Goal: Task Accomplishment & Management: Manage account settings

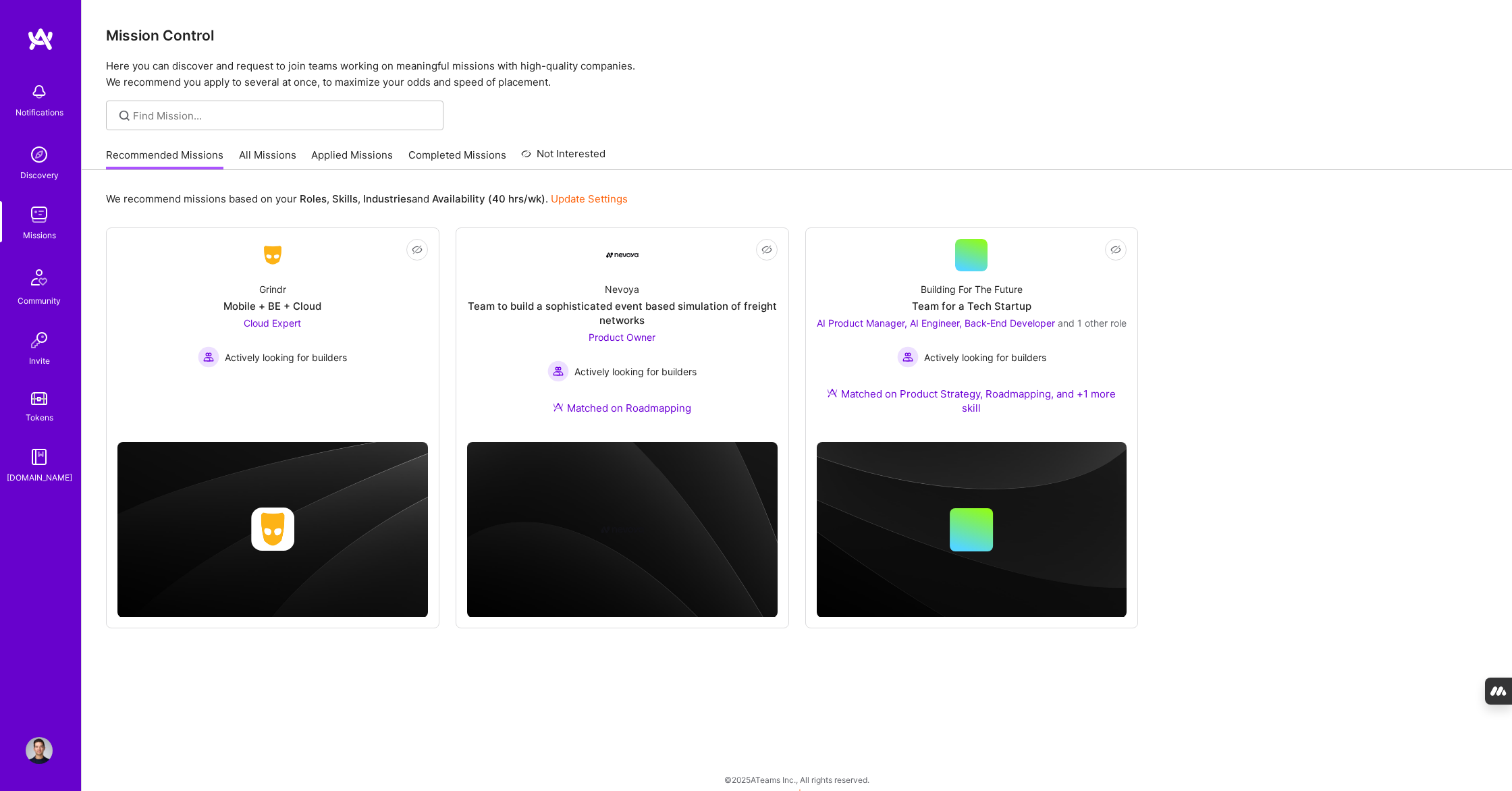
click at [46, 164] on img at bounding box center [39, 154] width 27 height 27
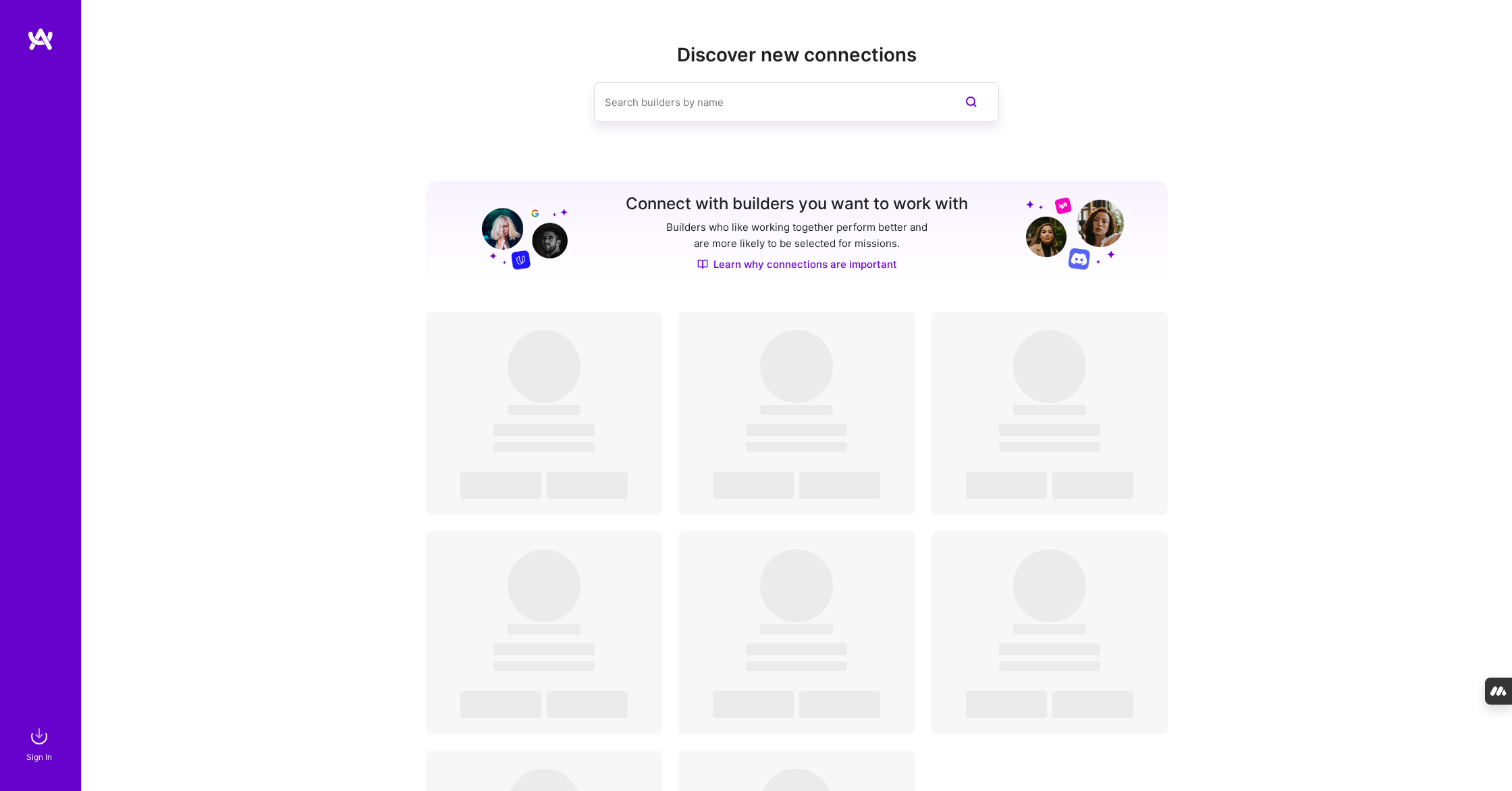
click at [676, 101] on input at bounding box center [769, 102] width 330 height 35
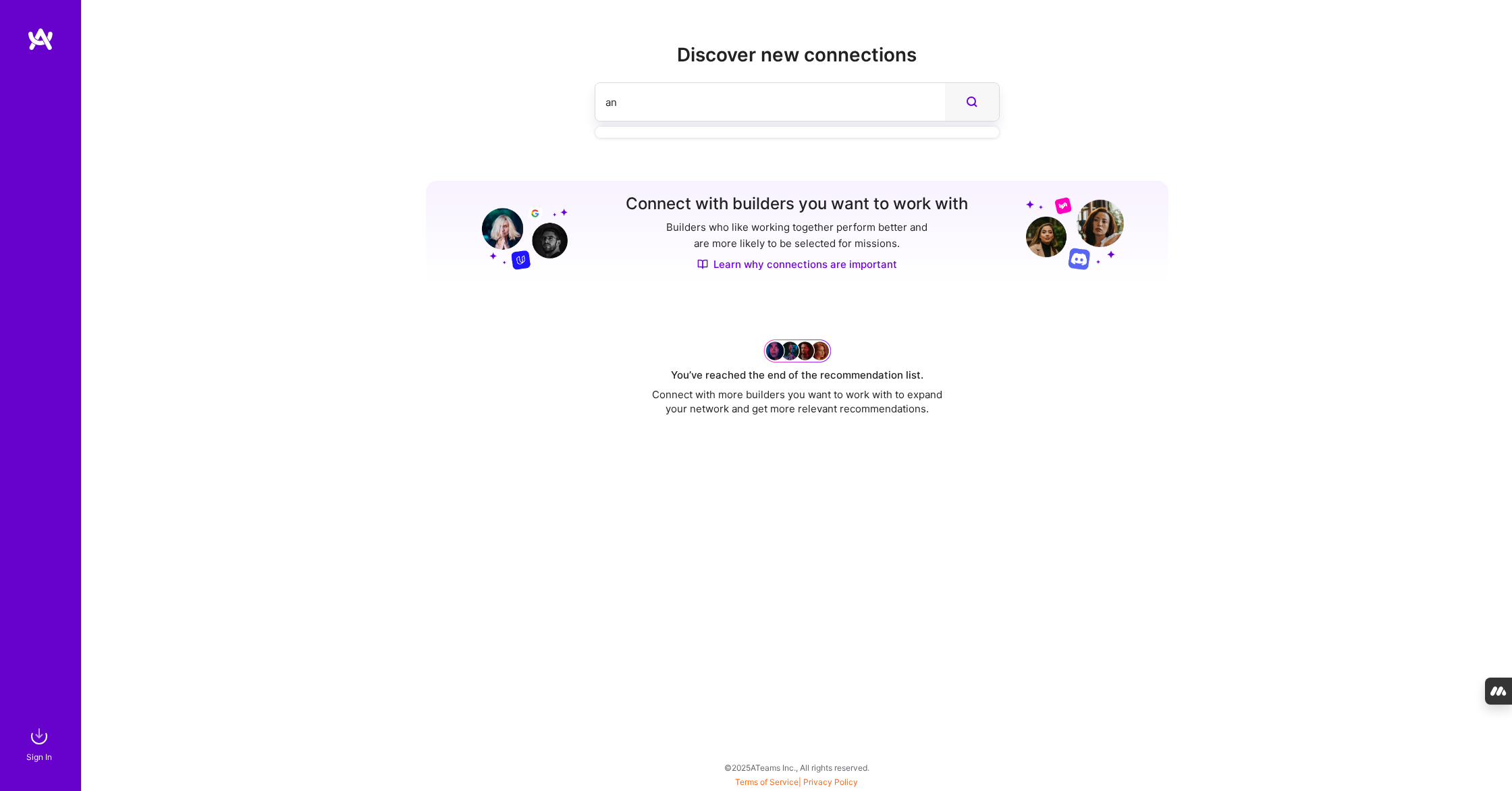
type input "a"
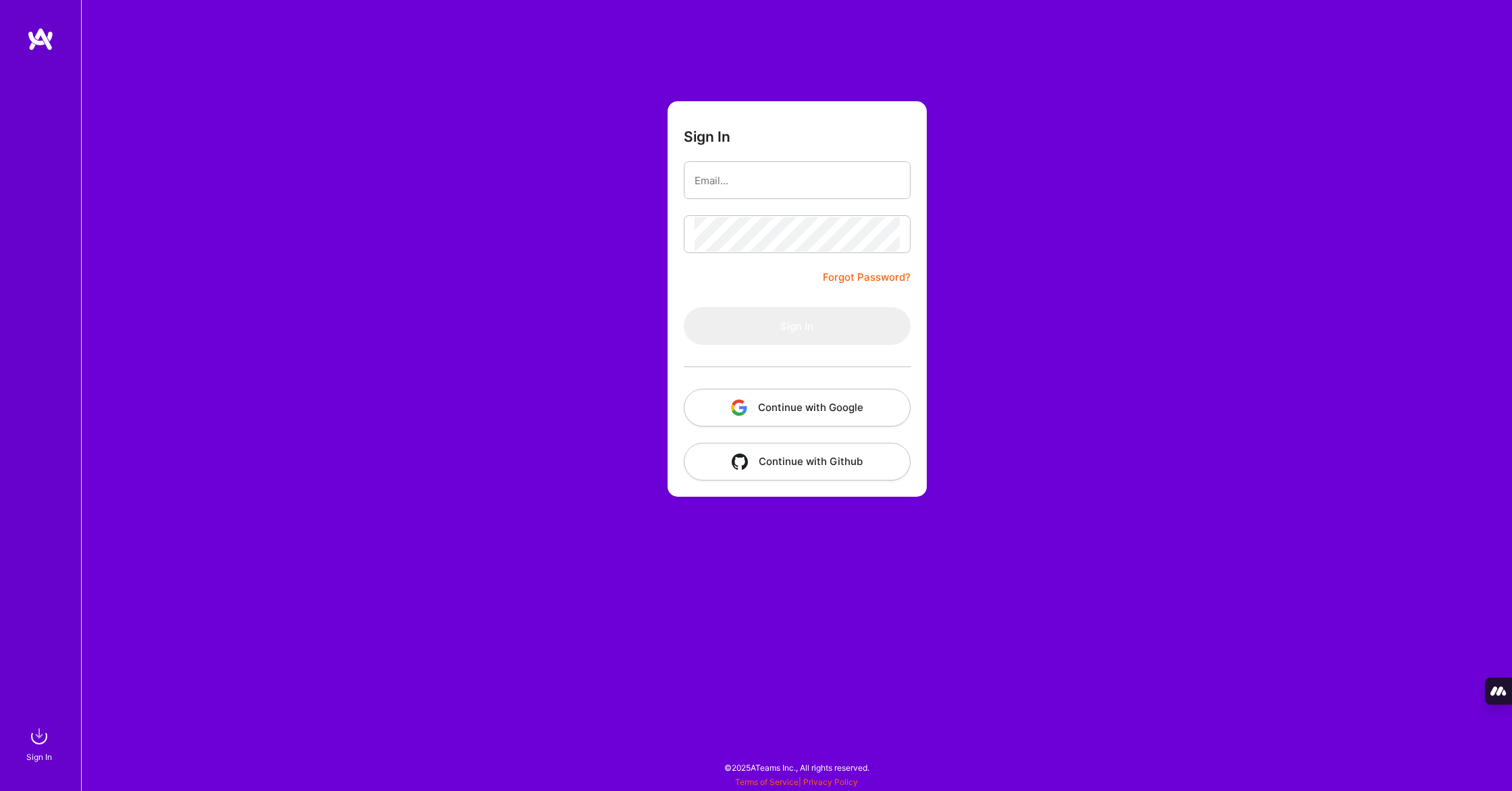
click at [0, 784] on com-1password-button at bounding box center [0, 784] width 0 height 0
type input "[PERSON_NAME][EMAIL_ADDRESS][PERSON_NAME][DOMAIN_NAME]"
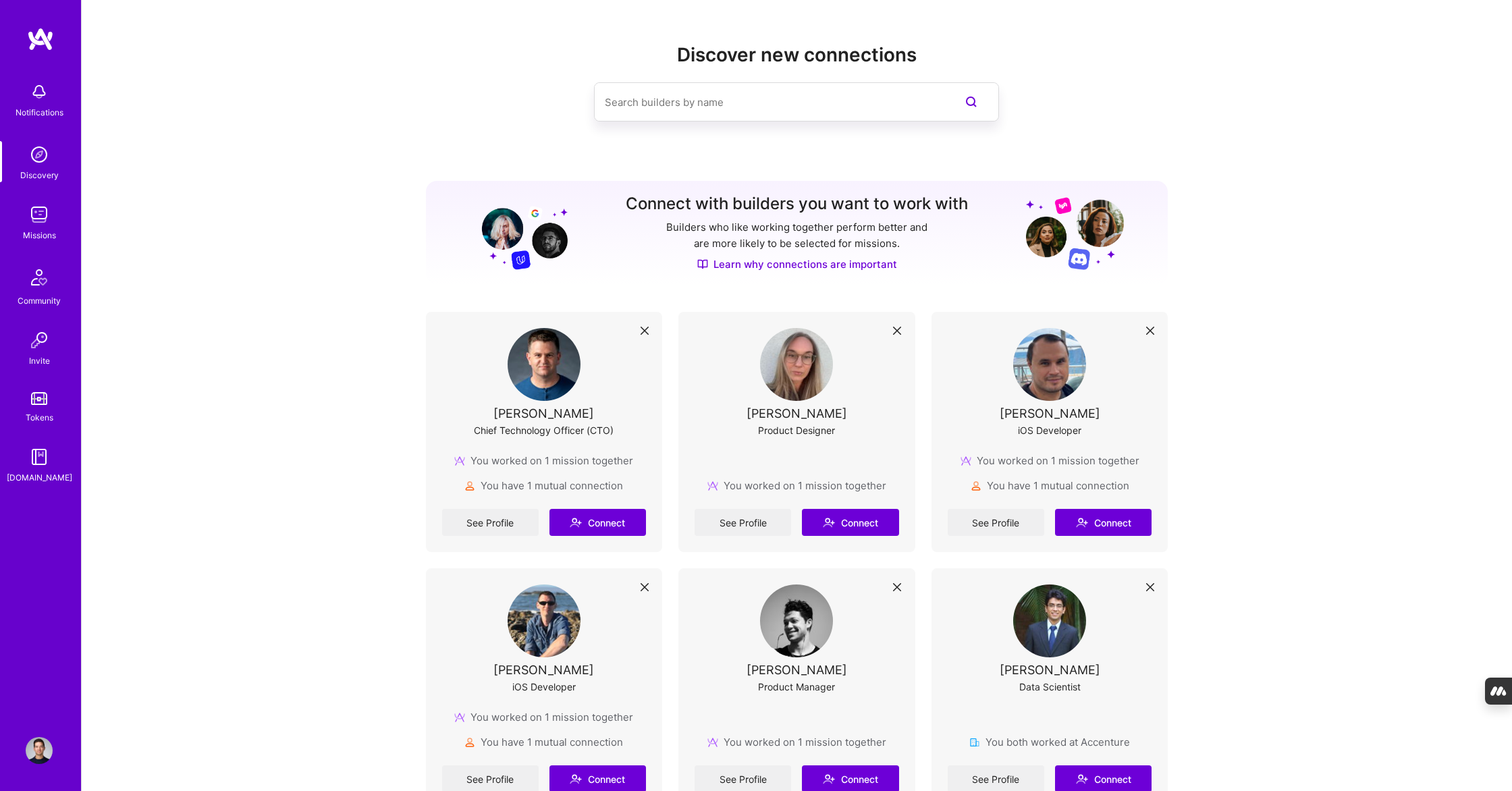
click at [734, 100] on input at bounding box center [769, 102] width 330 height 35
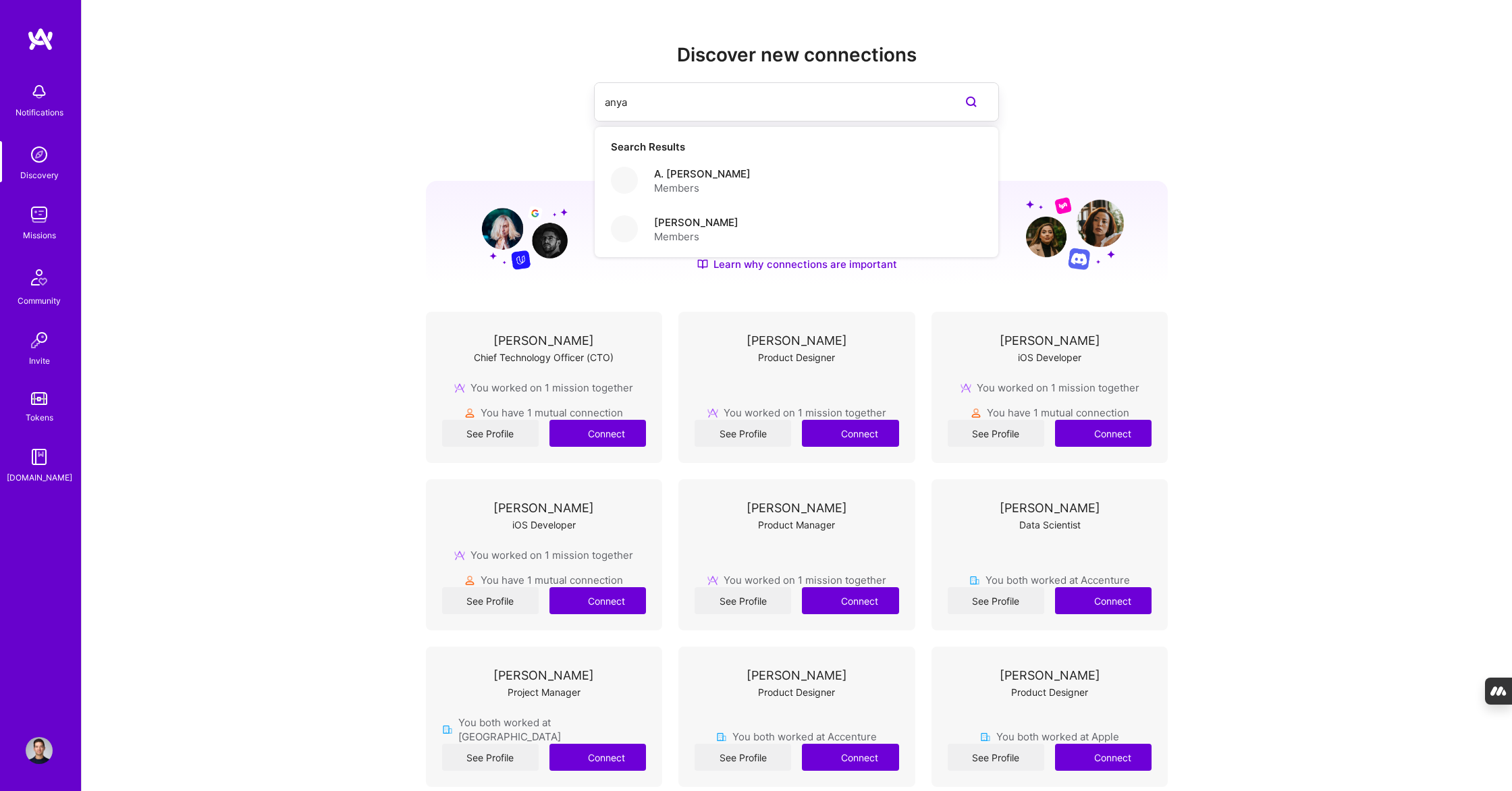
type input "anya"
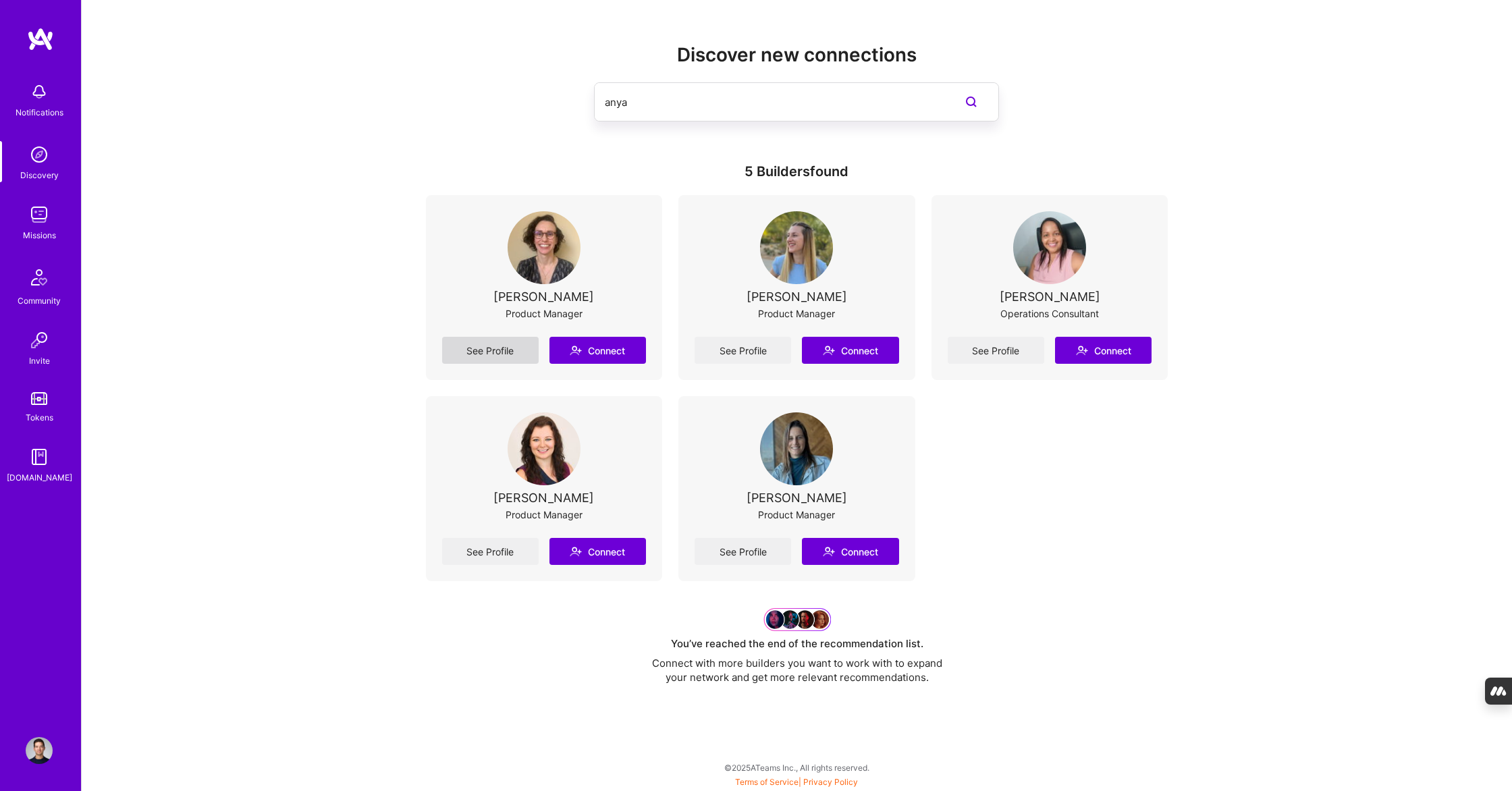
click at [510, 348] on link "See Profile" at bounding box center [490, 350] width 96 height 27
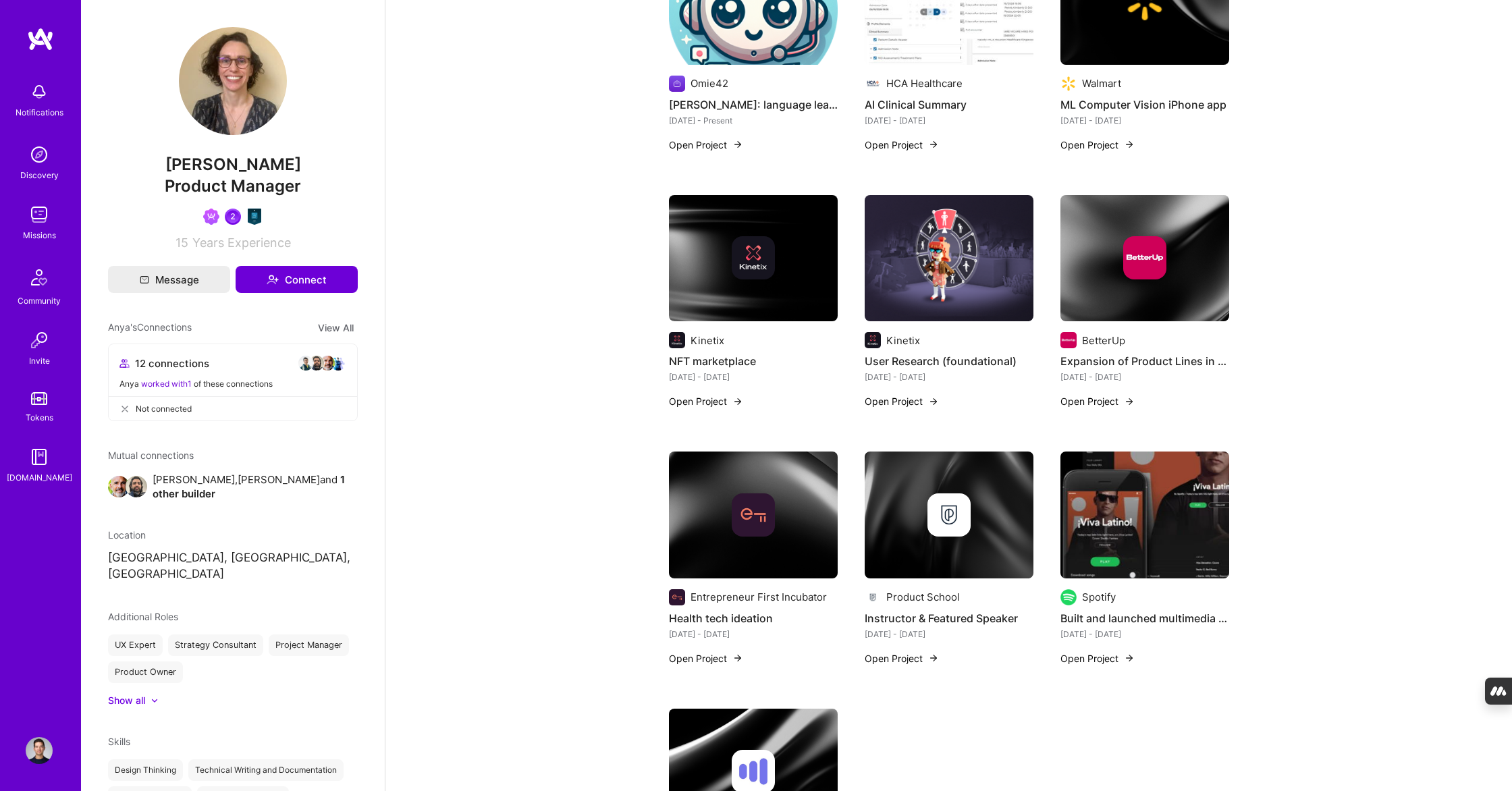
scroll to position [693, 0]
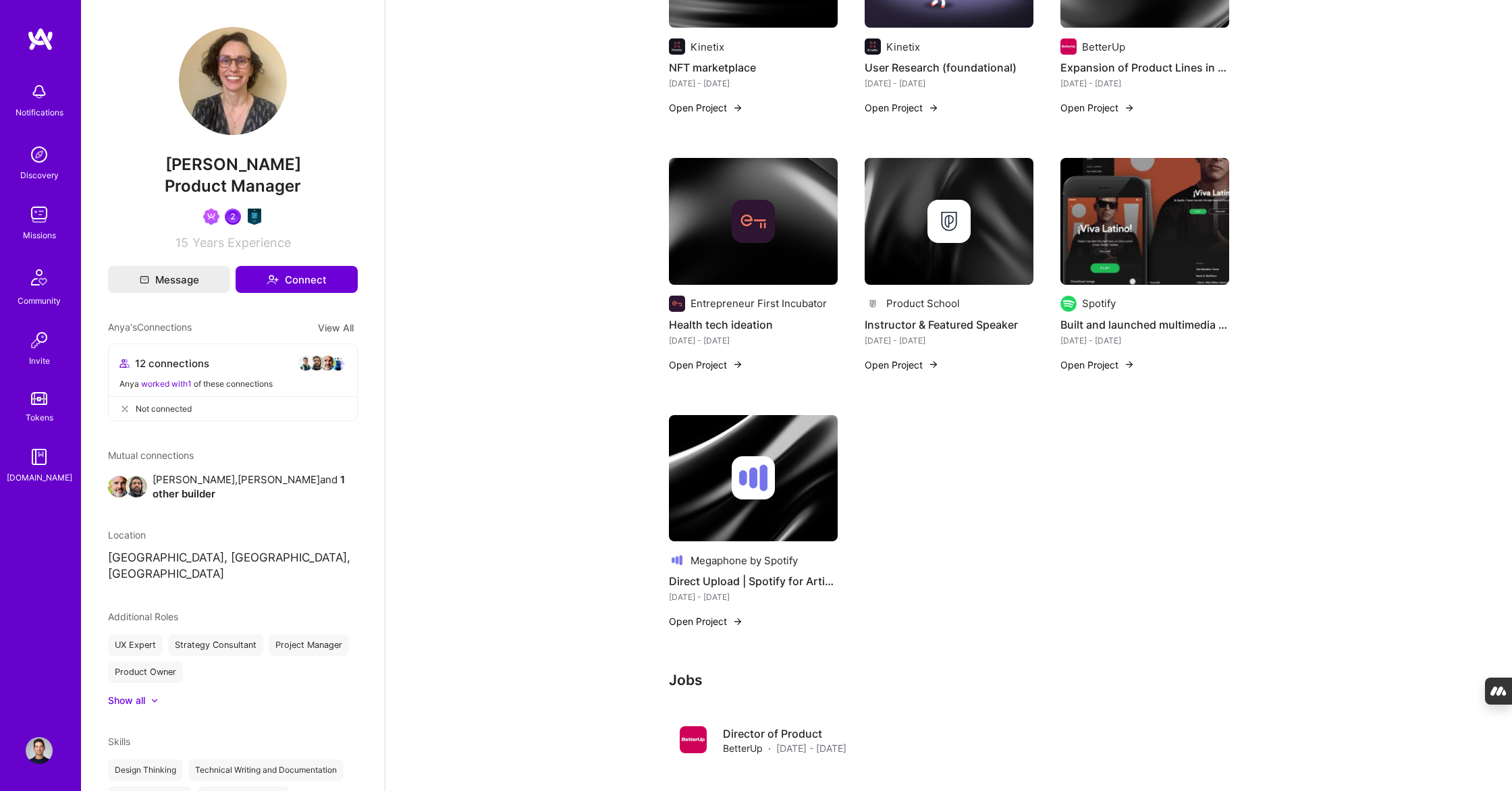
click at [1100, 366] on button "Open Project" at bounding box center [1097, 364] width 74 height 14
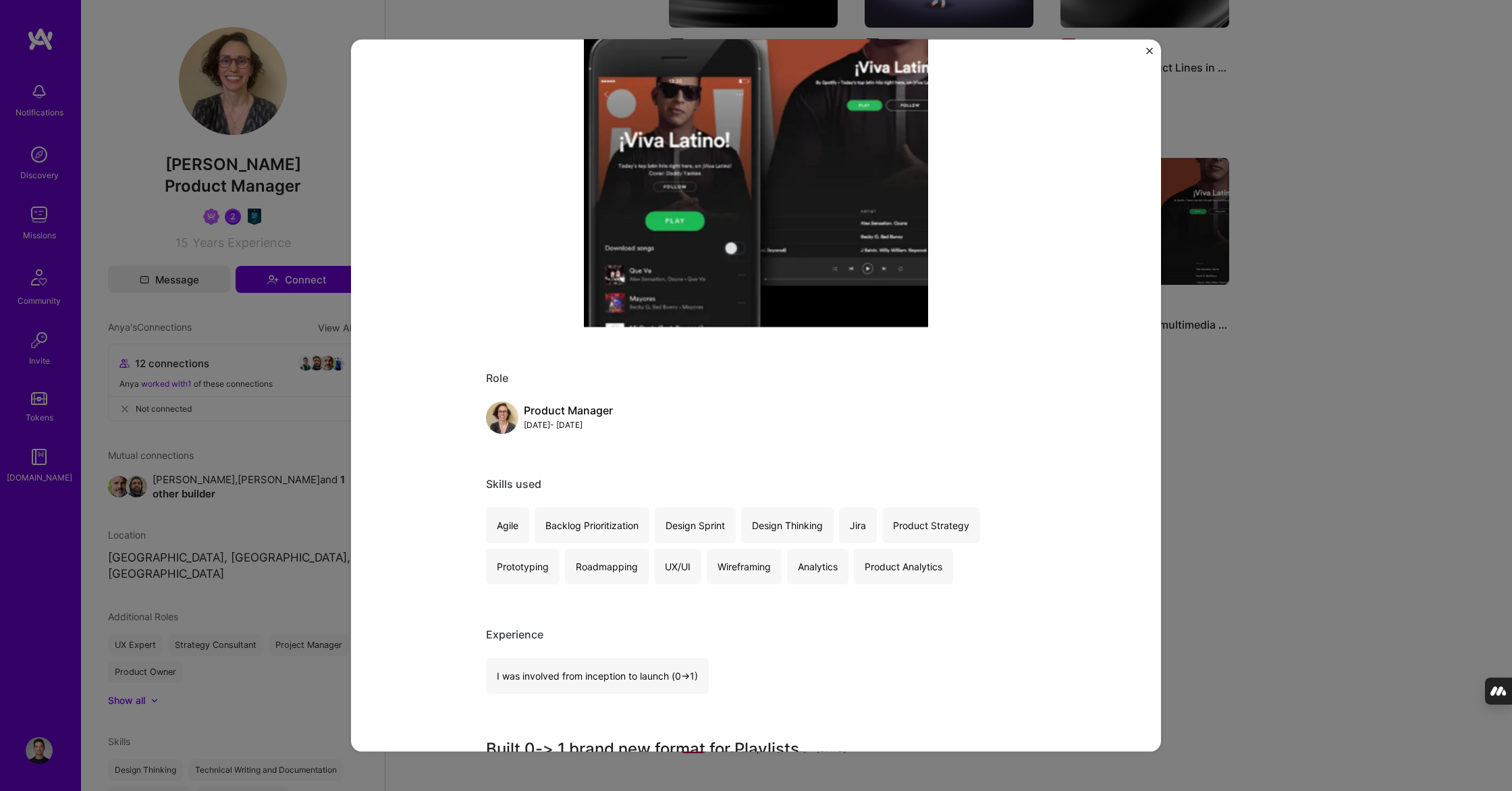
scroll to position [514, 0]
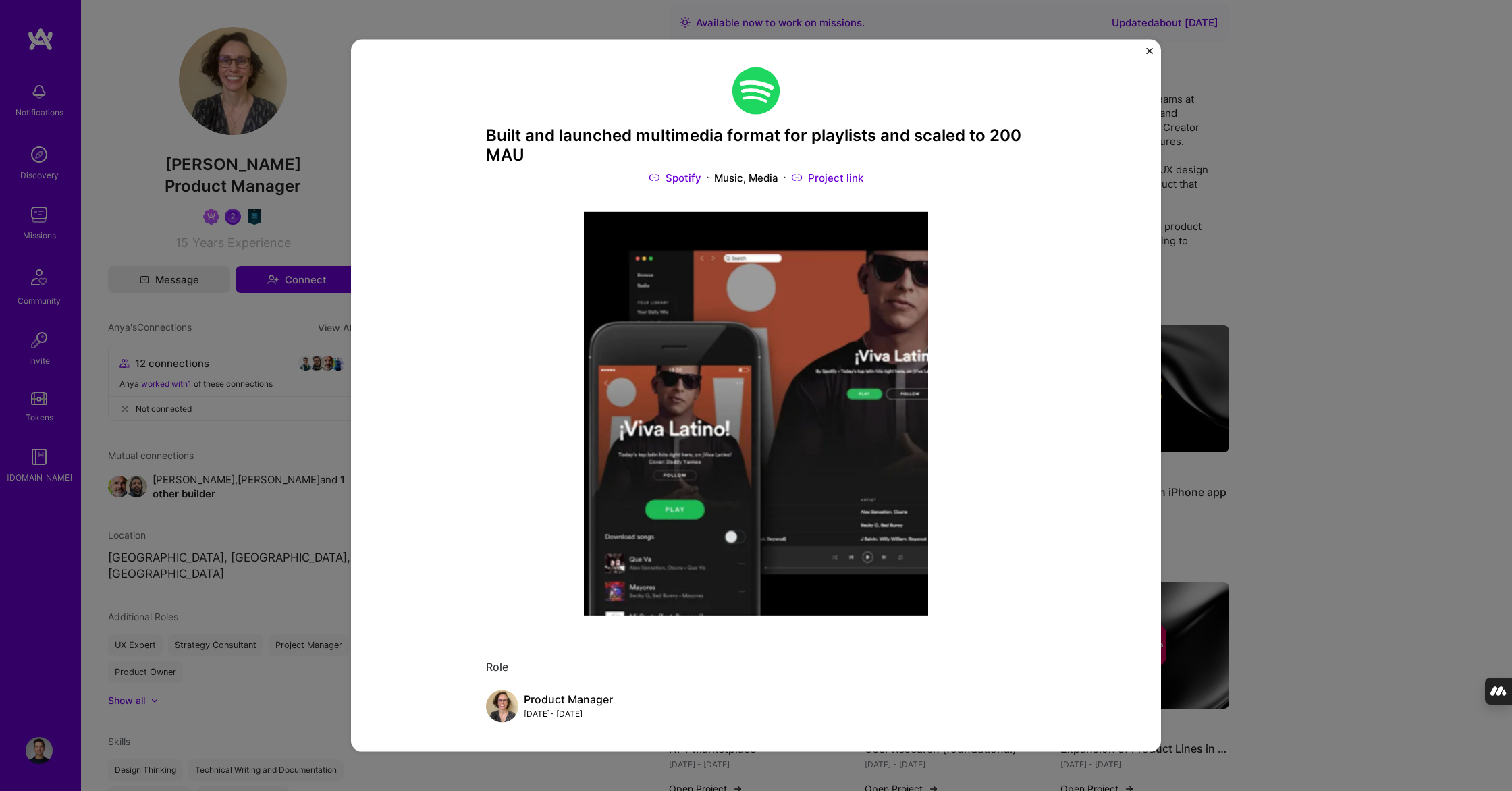
scroll to position [693, 0]
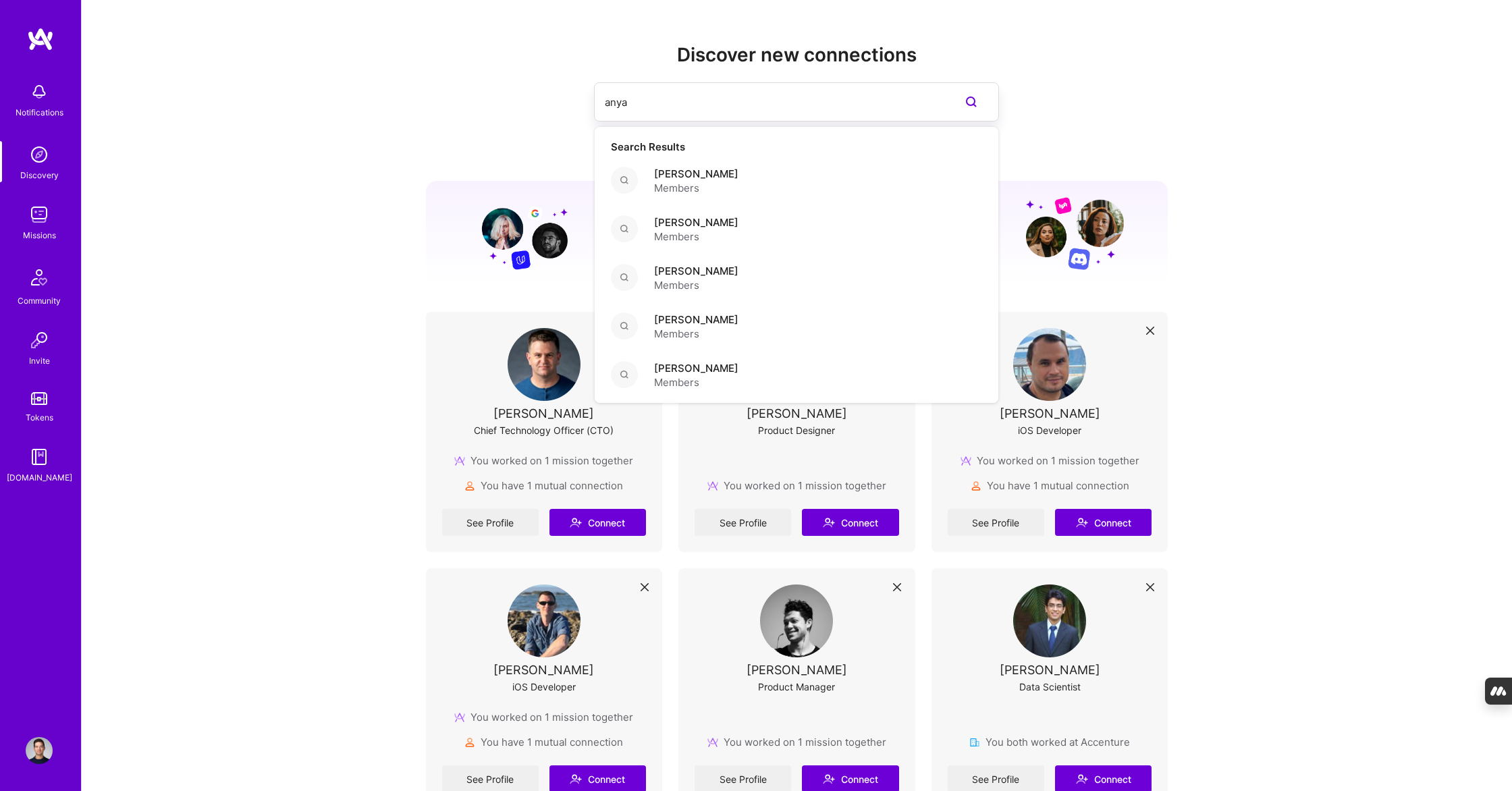
click at [725, 97] on input "anya" at bounding box center [769, 102] width 330 height 35
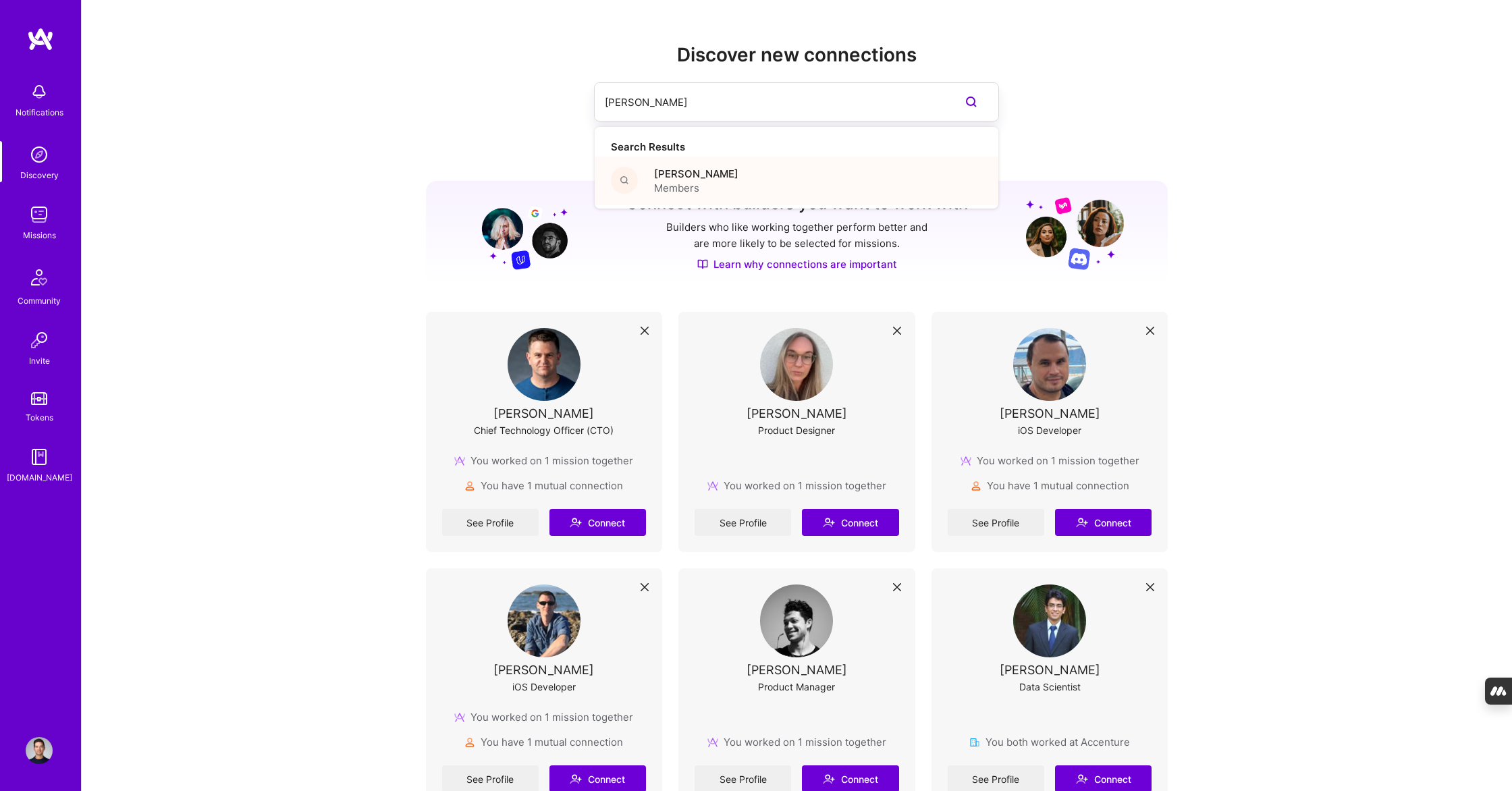
type input "[PERSON_NAME]"
click at [741, 180] on div "[PERSON_NAME] Members" at bounding box center [796, 181] width 404 height 49
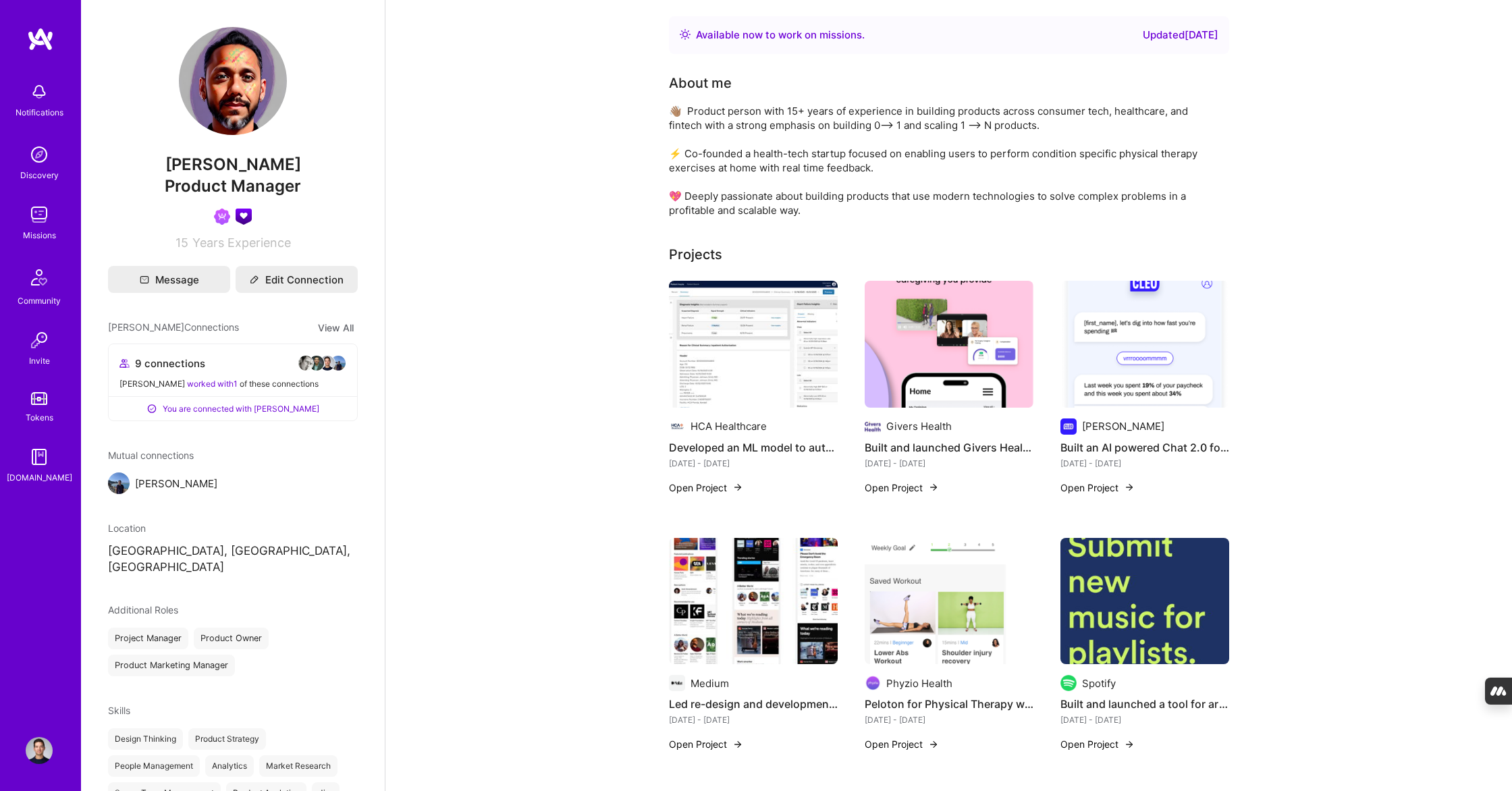
click at [765, 374] on img at bounding box center [753, 344] width 169 height 126
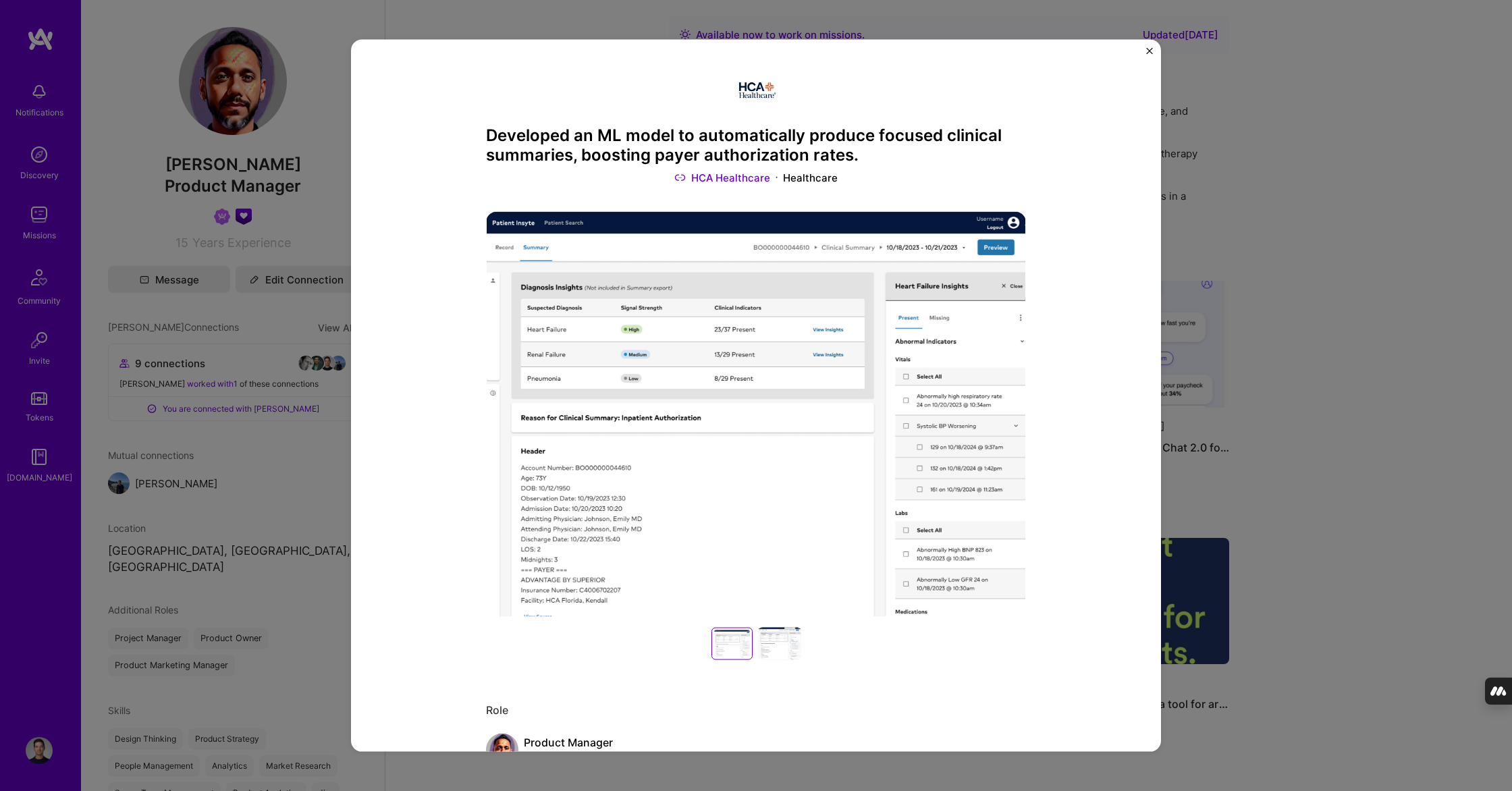
click at [325, 439] on div "Developed an ML model to automatically produce focused clinical summaries, boos…" at bounding box center [756, 396] width 1512 height 791
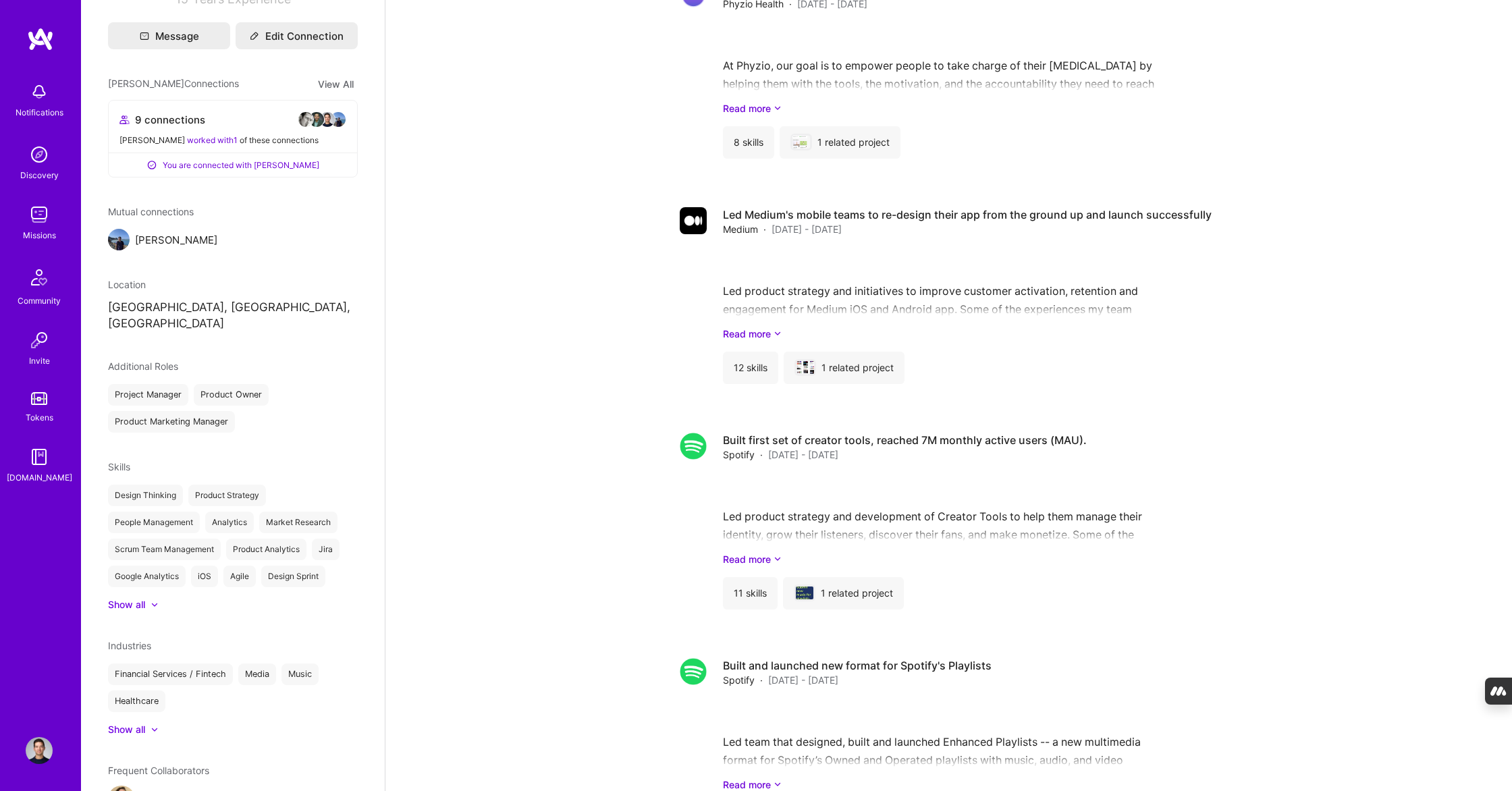
scroll to position [2055, 0]
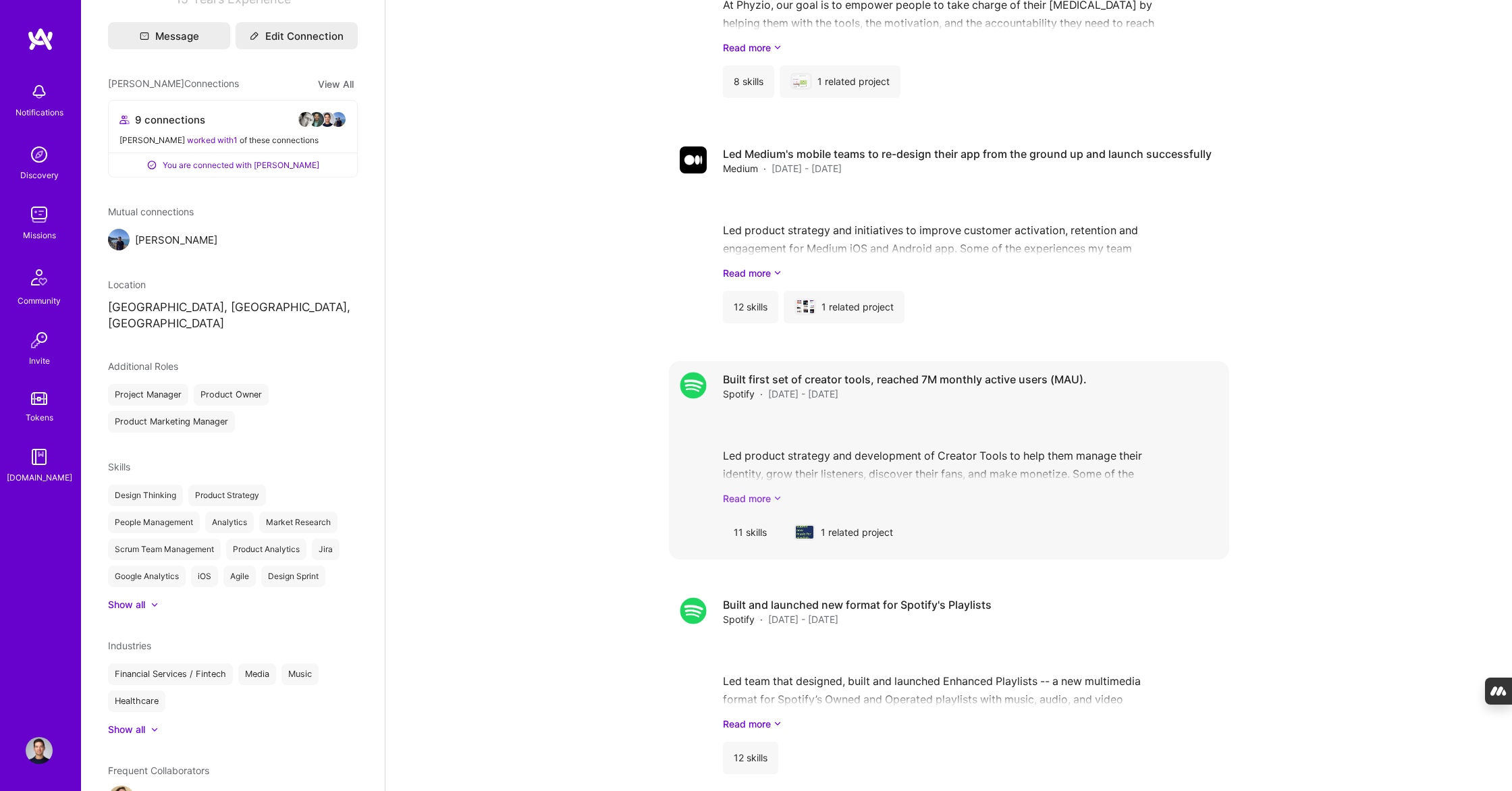
click at [751, 492] on link "Read more" at bounding box center [970, 498] width 495 height 14
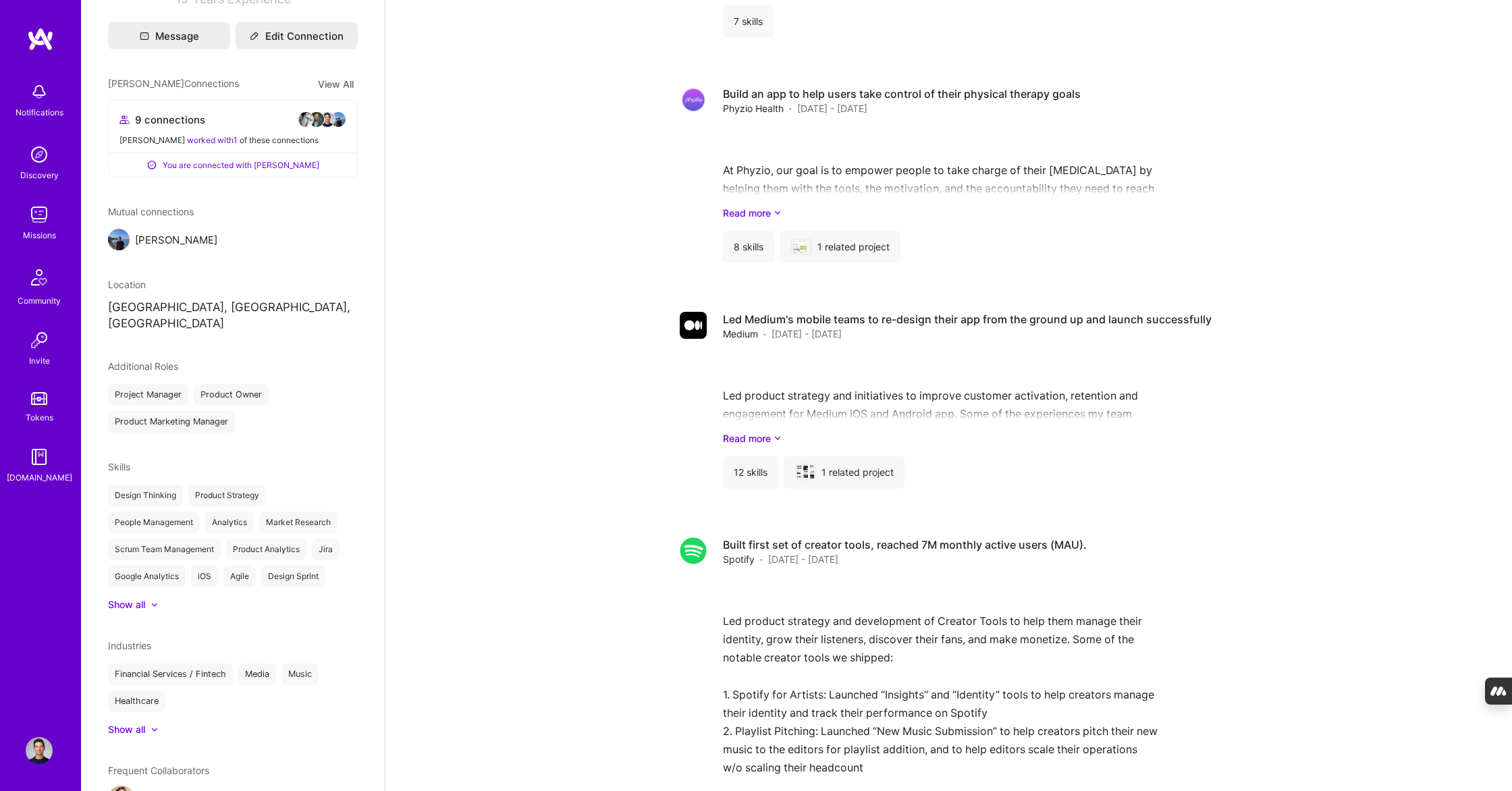
scroll to position [0, 0]
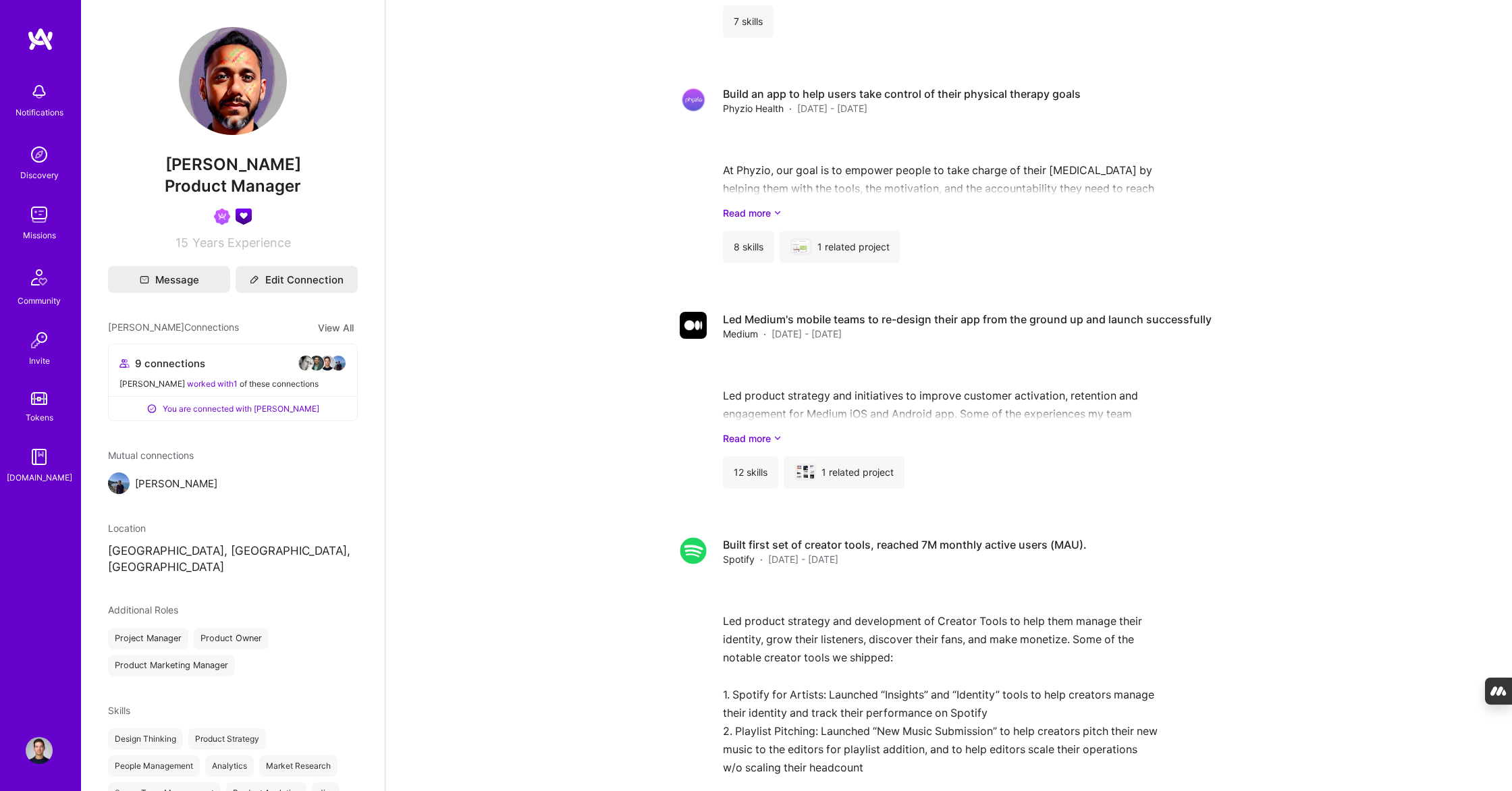
click at [51, 748] on img at bounding box center [39, 751] width 27 height 27
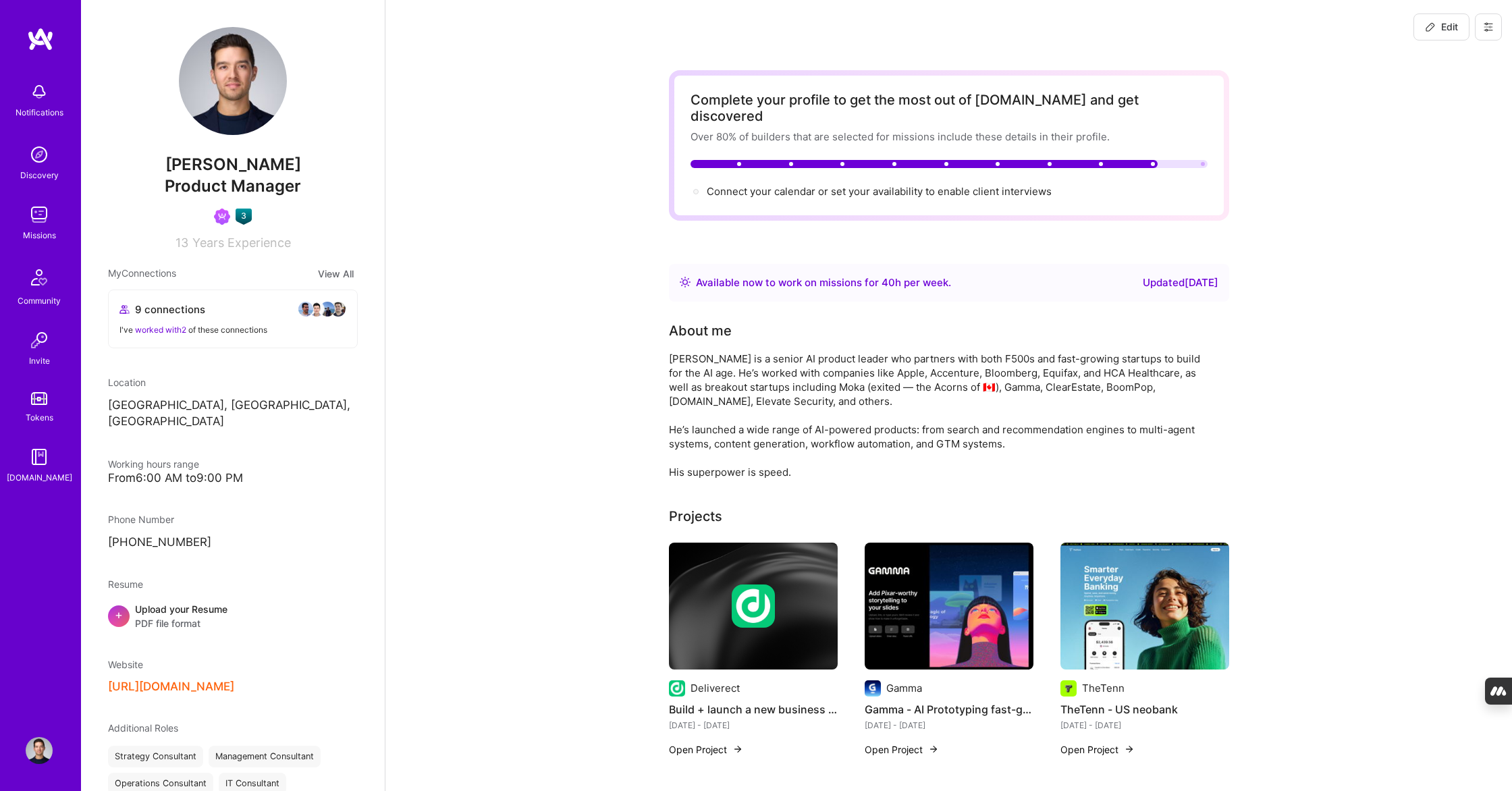
click at [209, 411] on p "[GEOGRAPHIC_DATA], [GEOGRAPHIC_DATA], [GEOGRAPHIC_DATA]" at bounding box center [233, 413] width 250 height 32
click at [1444, 17] on button "Edit" at bounding box center [1441, 27] width 56 height 27
select select "CA"
select select "Right Now"
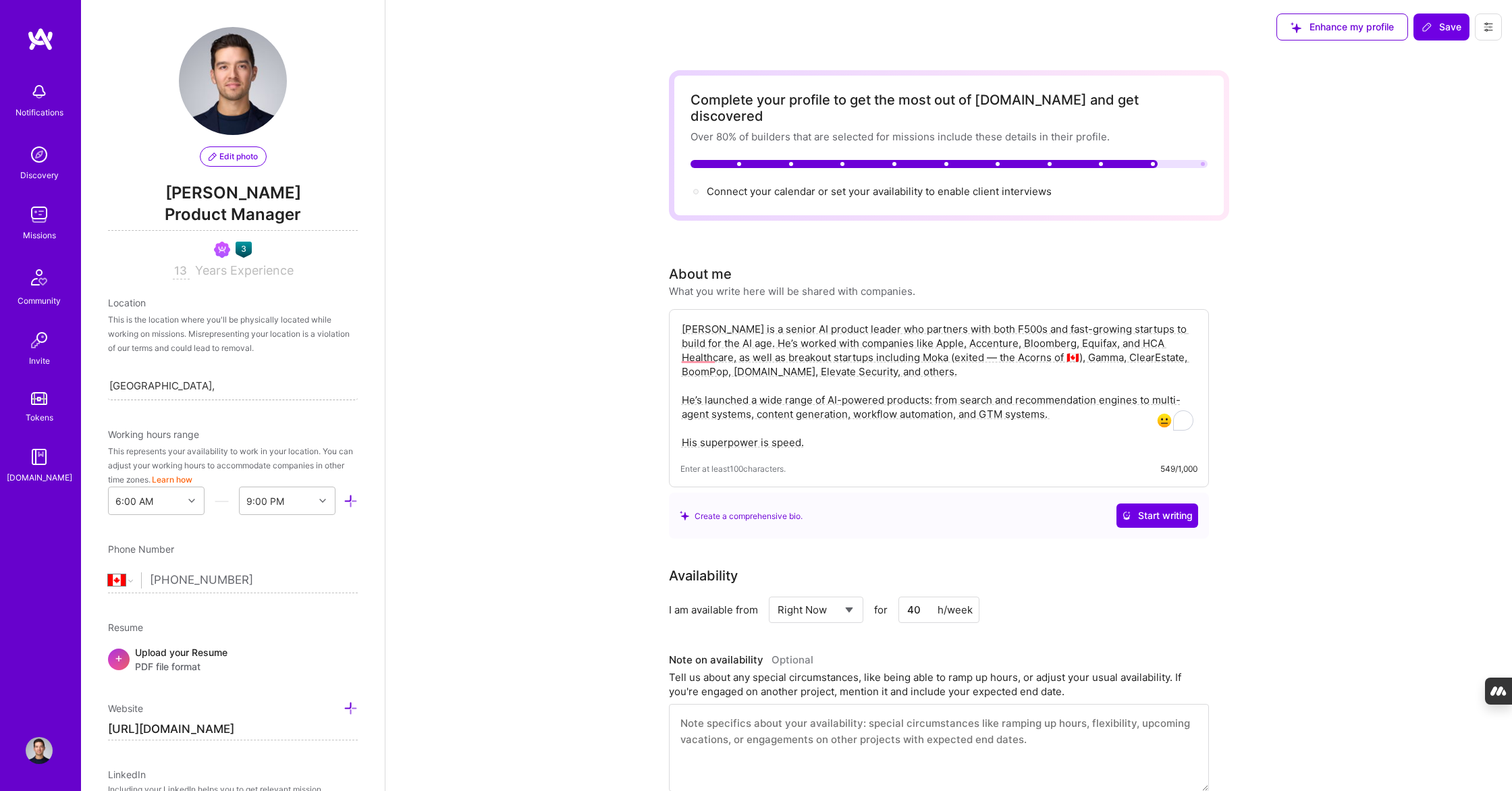
click at [144, 397] on div "[GEOGRAPHIC_DATA], [GEOGRAPHIC_DATA], [GEOGRAPHIC_DATA] [GEOGRAPHIC_DATA], [GEO…" at bounding box center [233, 385] width 250 height 29
click at [145, 388] on input "[GEOGRAPHIC_DATA], [GEOGRAPHIC_DATA], [GEOGRAPHIC_DATA]" at bounding box center [163, 385] width 106 height 14
type input "[GEOGRAPHIC_DATA]"
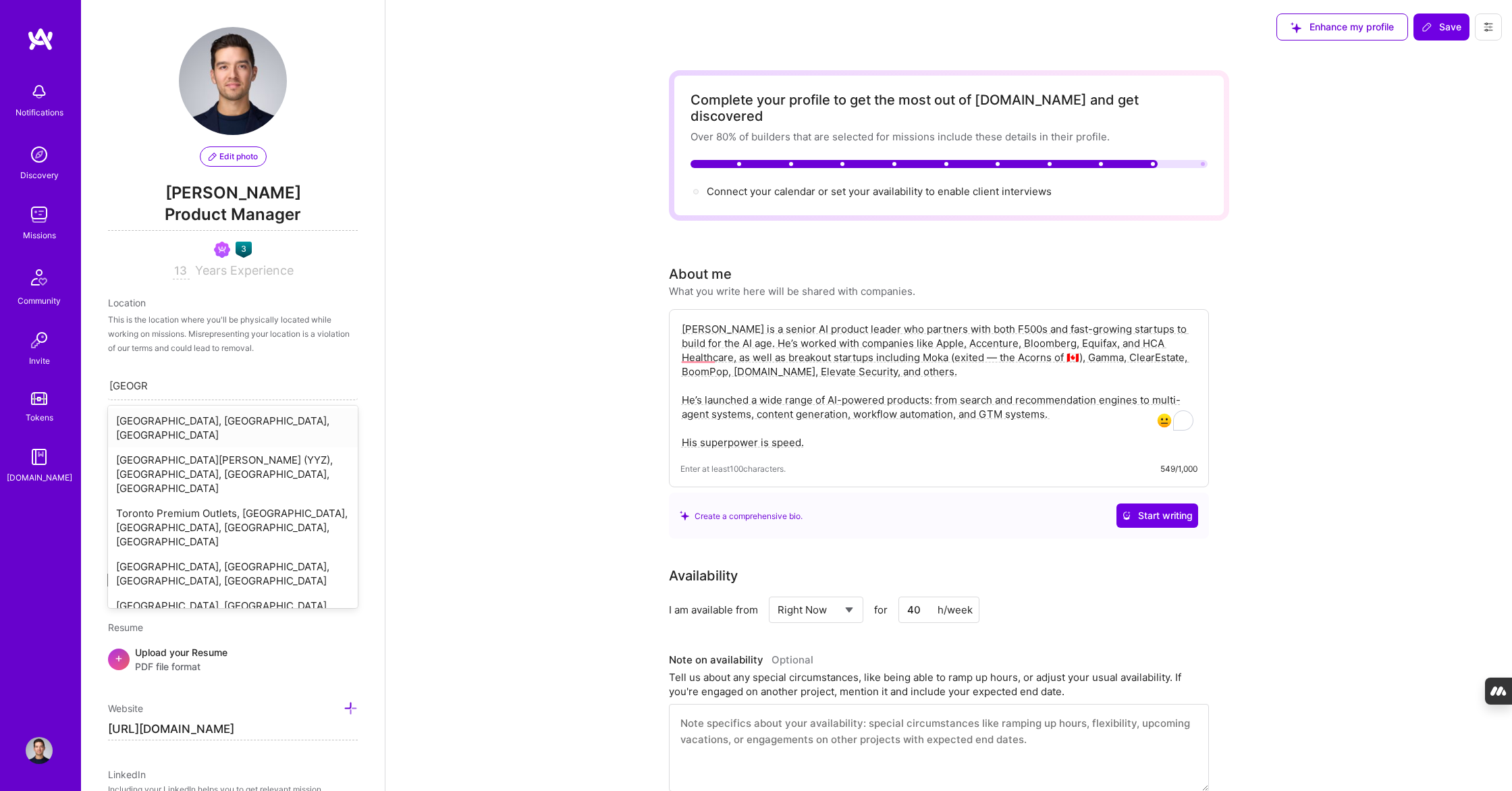
click at [169, 423] on div "[GEOGRAPHIC_DATA], [GEOGRAPHIC_DATA], [GEOGRAPHIC_DATA]" at bounding box center [233, 428] width 250 height 39
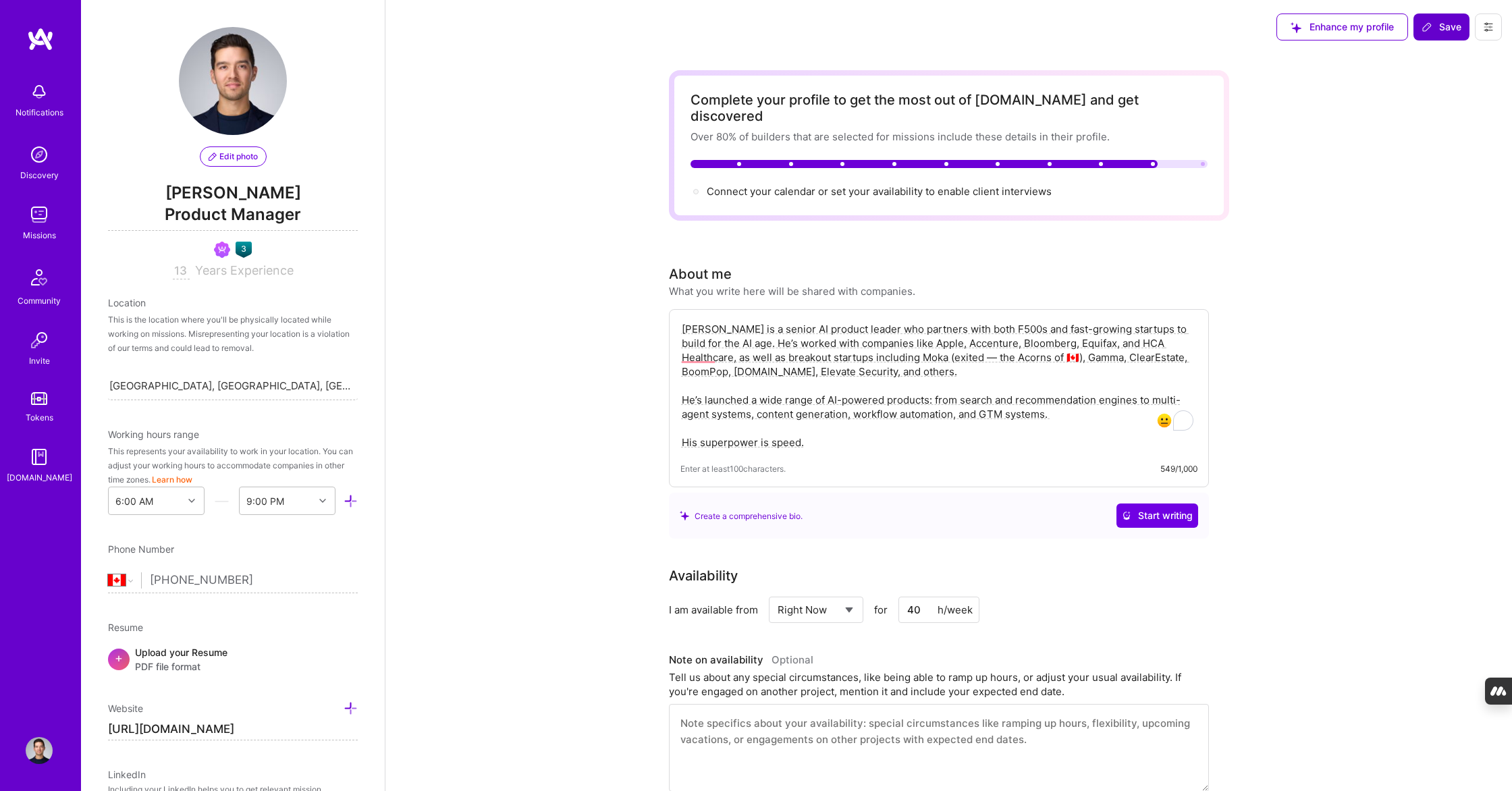
click at [1429, 32] on icon at bounding box center [1426, 27] width 11 height 11
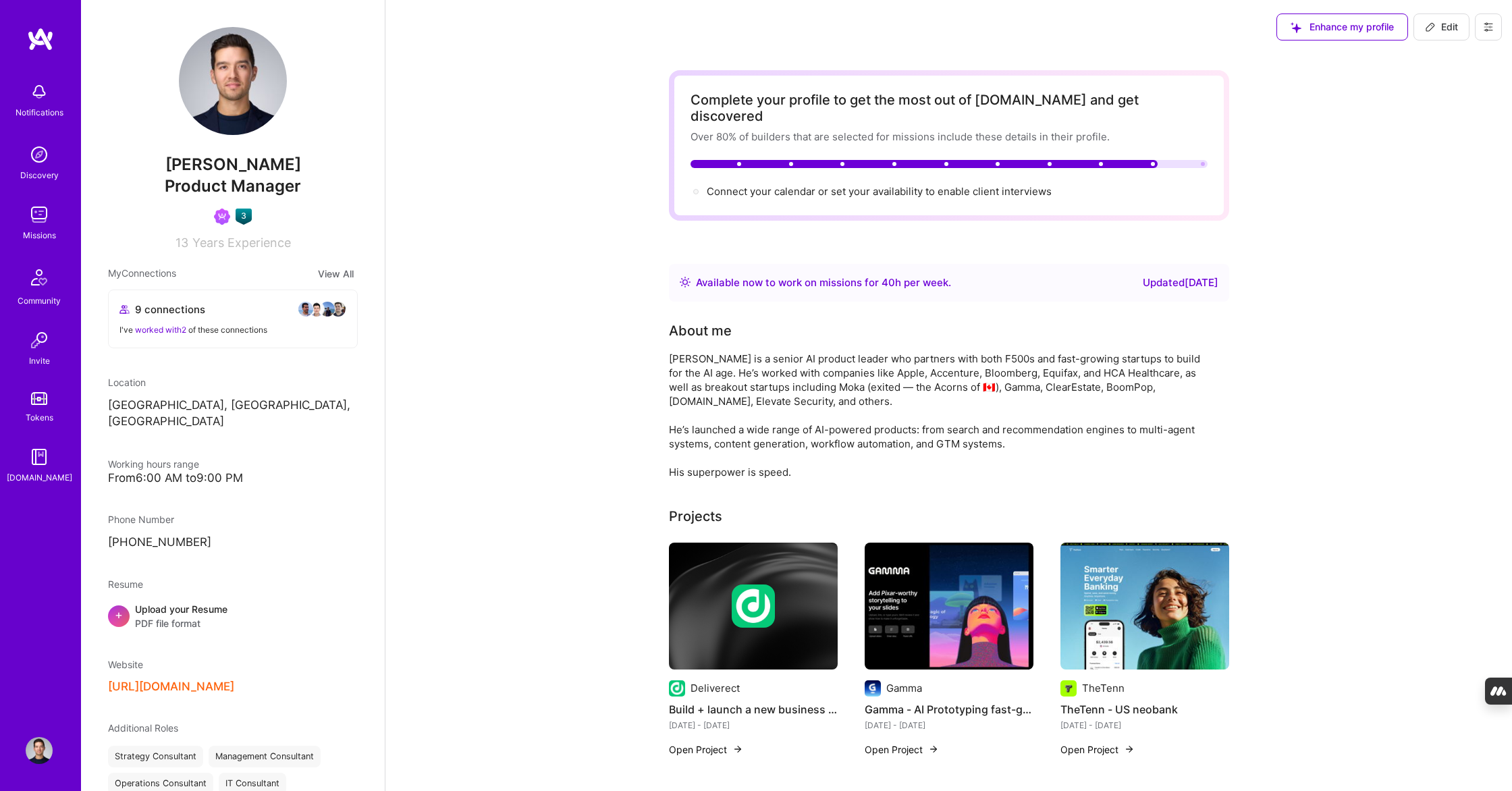
click at [1448, 23] on span "Edit" at bounding box center [1440, 27] width 33 height 13
select select "CA"
select select "Right Now"
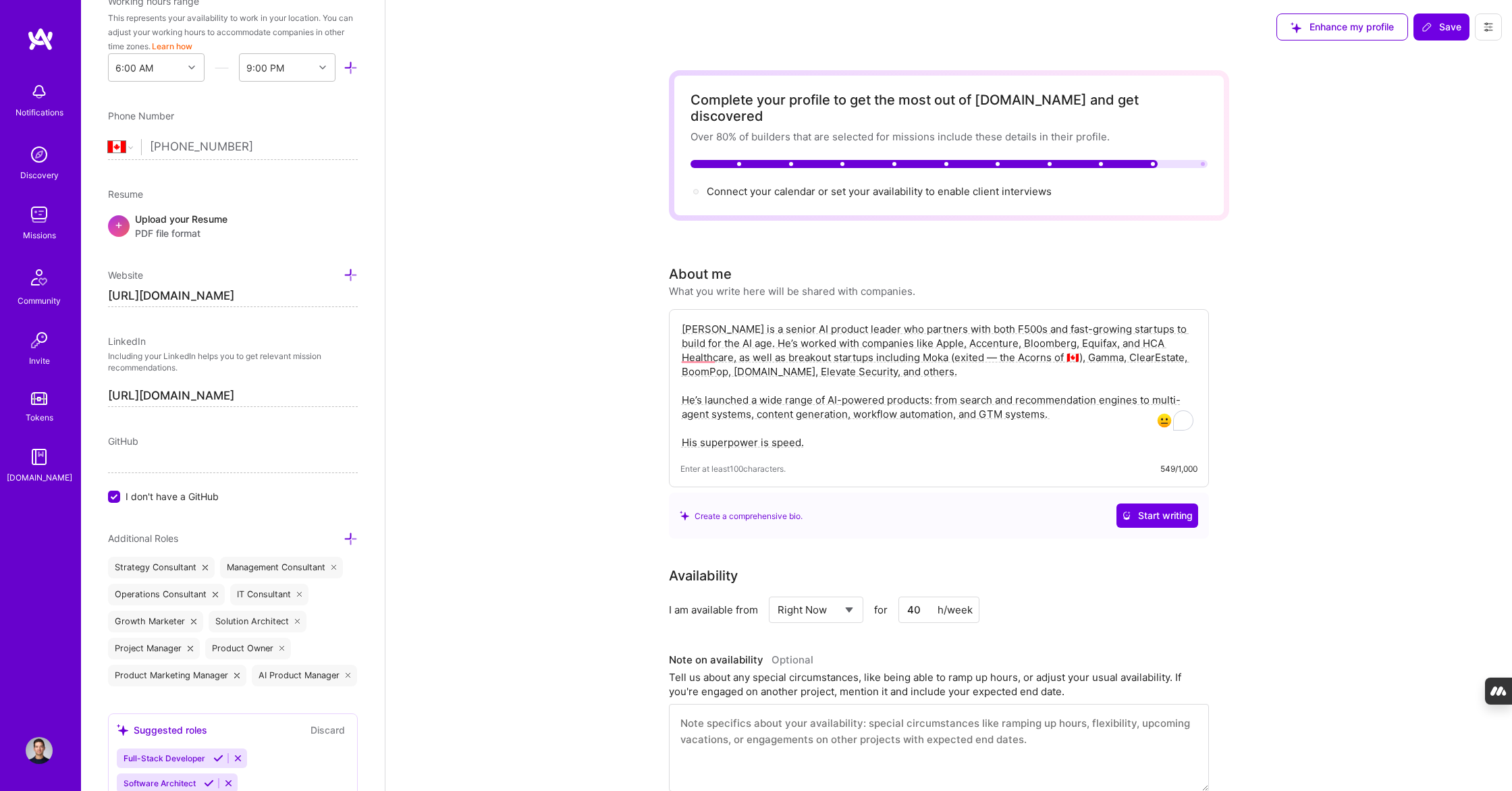
scroll to position [130, 0]
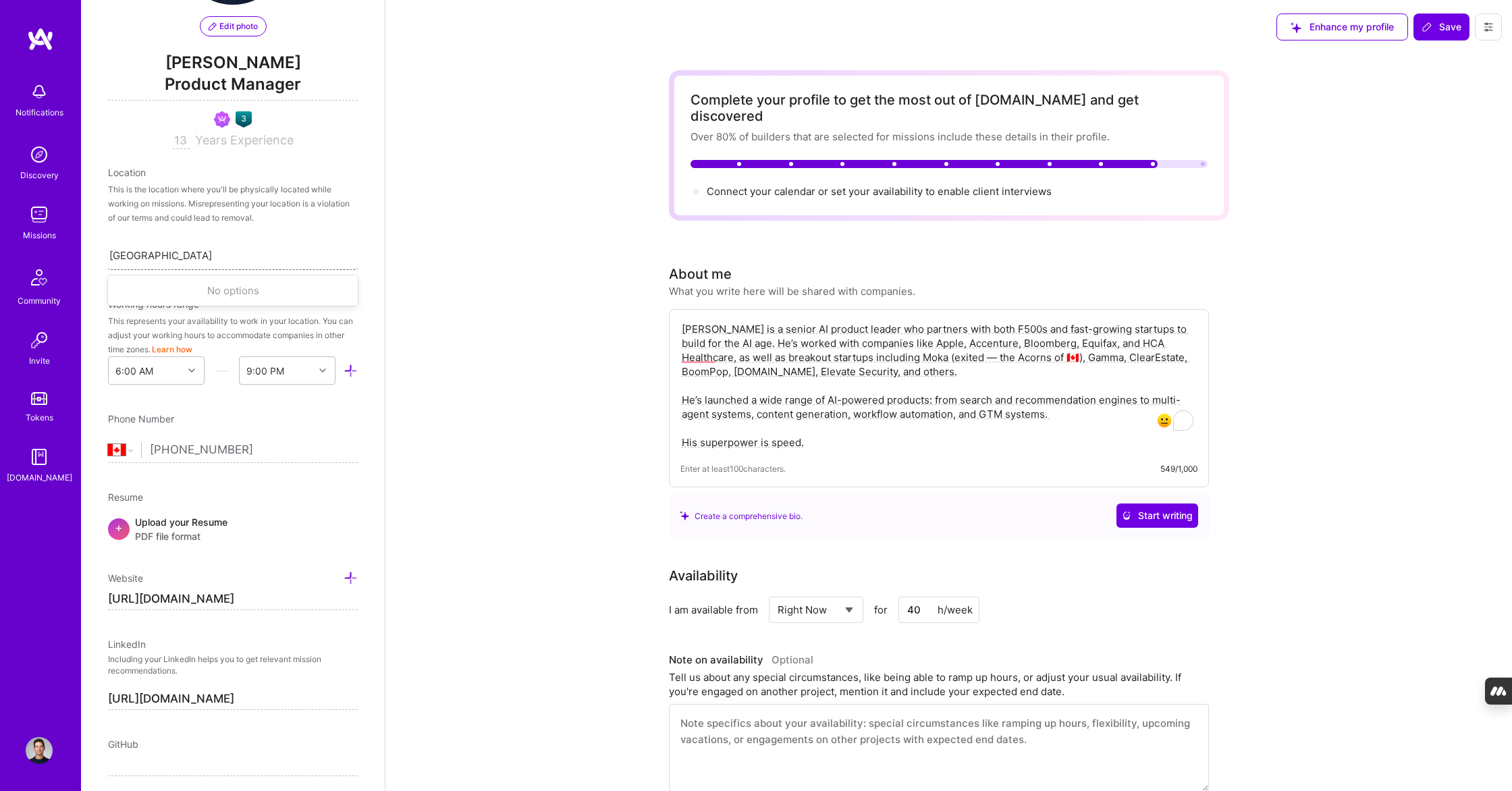
click at [214, 258] on div "[GEOGRAPHIC_DATA], [GEOGRAPHIC_DATA], [GEOGRAPHIC_DATA] [GEOGRAPHIC_DATA], [GEO…" at bounding box center [233, 256] width 250 height 29
type input "[GEOGRAPHIC_DATA]"
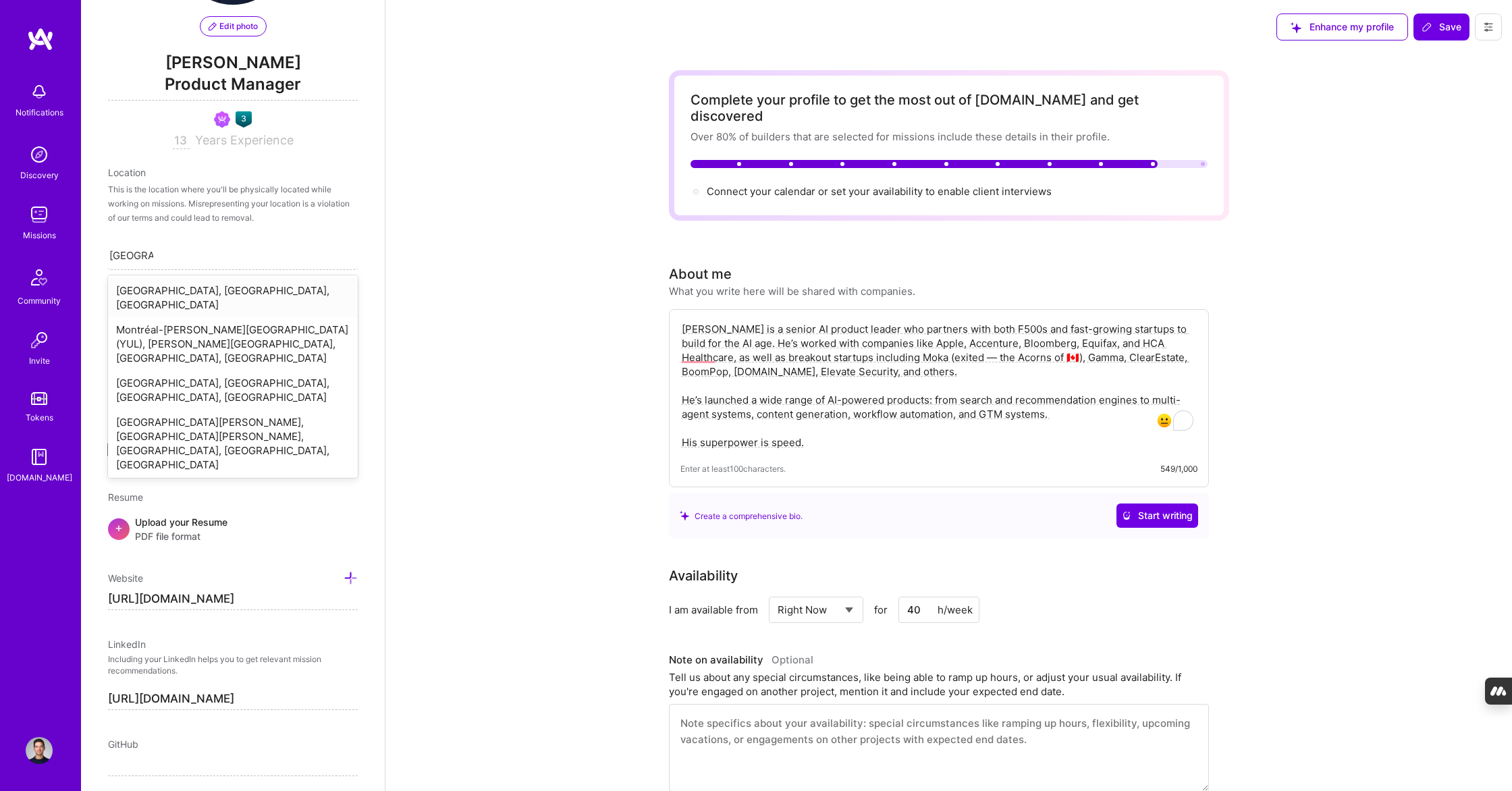
click at [180, 286] on div "[GEOGRAPHIC_DATA], [GEOGRAPHIC_DATA], [GEOGRAPHIC_DATA]" at bounding box center [233, 298] width 250 height 39
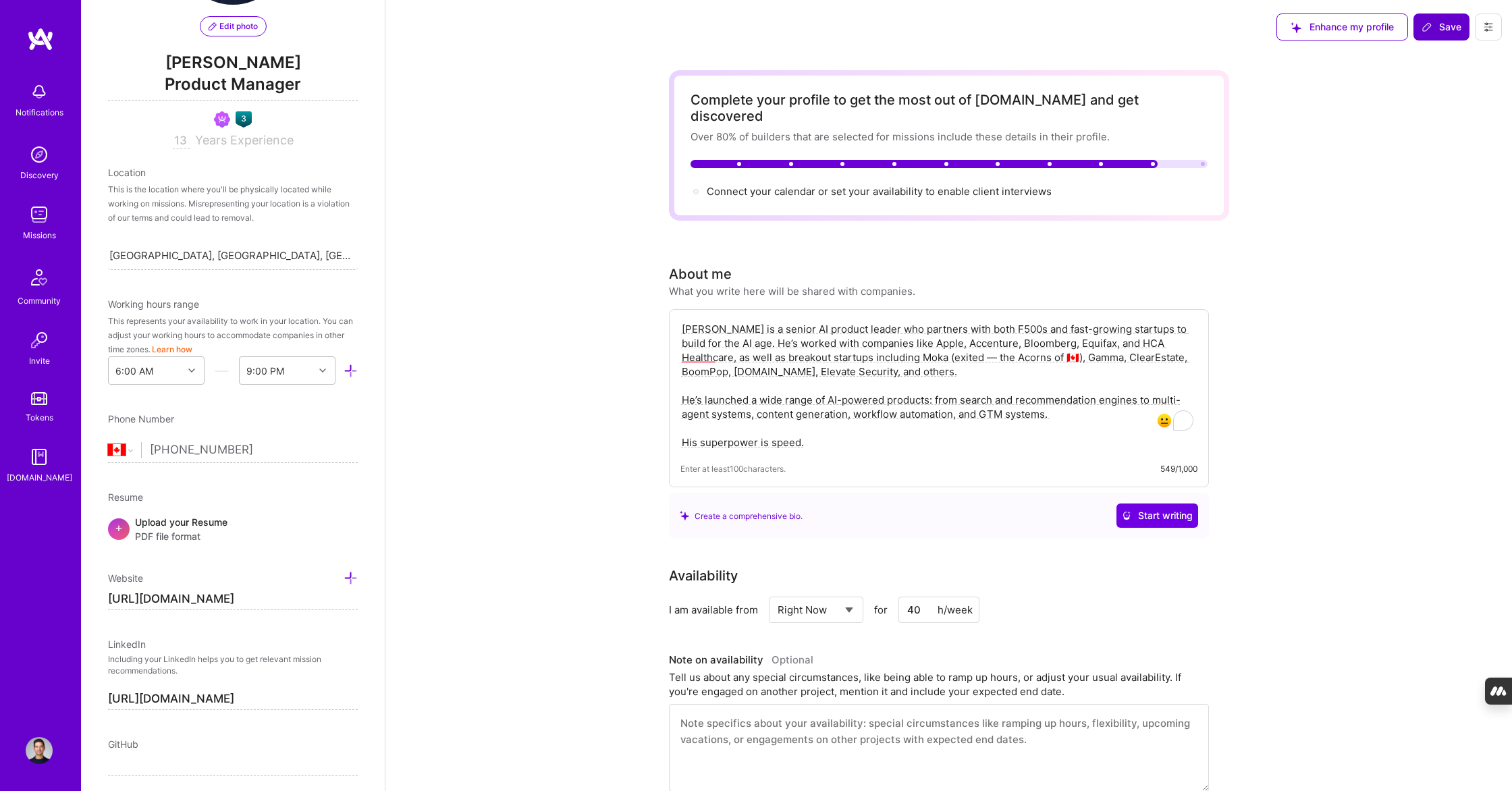
click at [1439, 35] on button "Save" at bounding box center [1441, 27] width 56 height 27
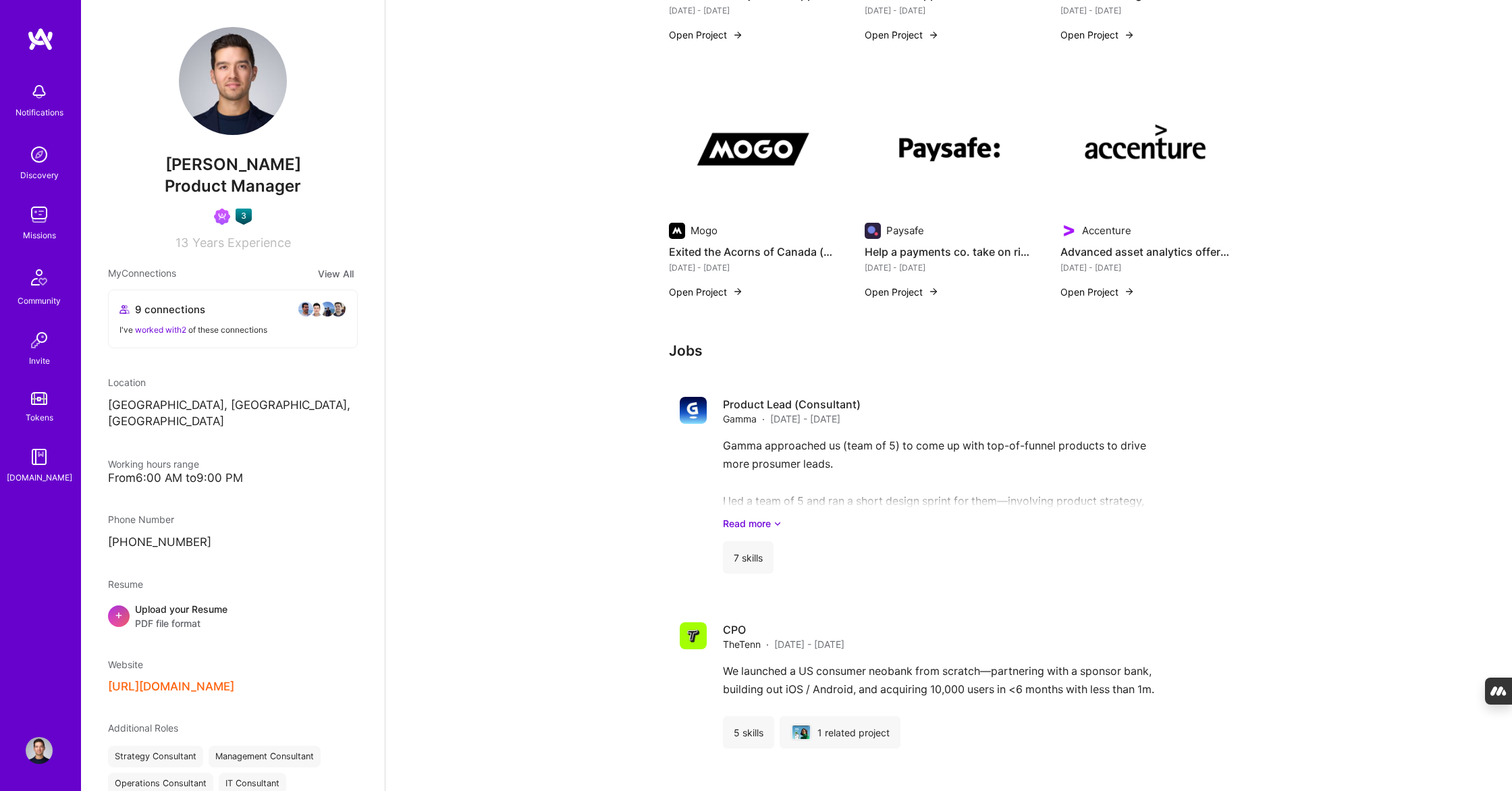
scroll to position [1486, 0]
click at [751, 515] on link "Read more" at bounding box center [970, 522] width 495 height 14
